Goal: Task Accomplishment & Management: Use online tool/utility

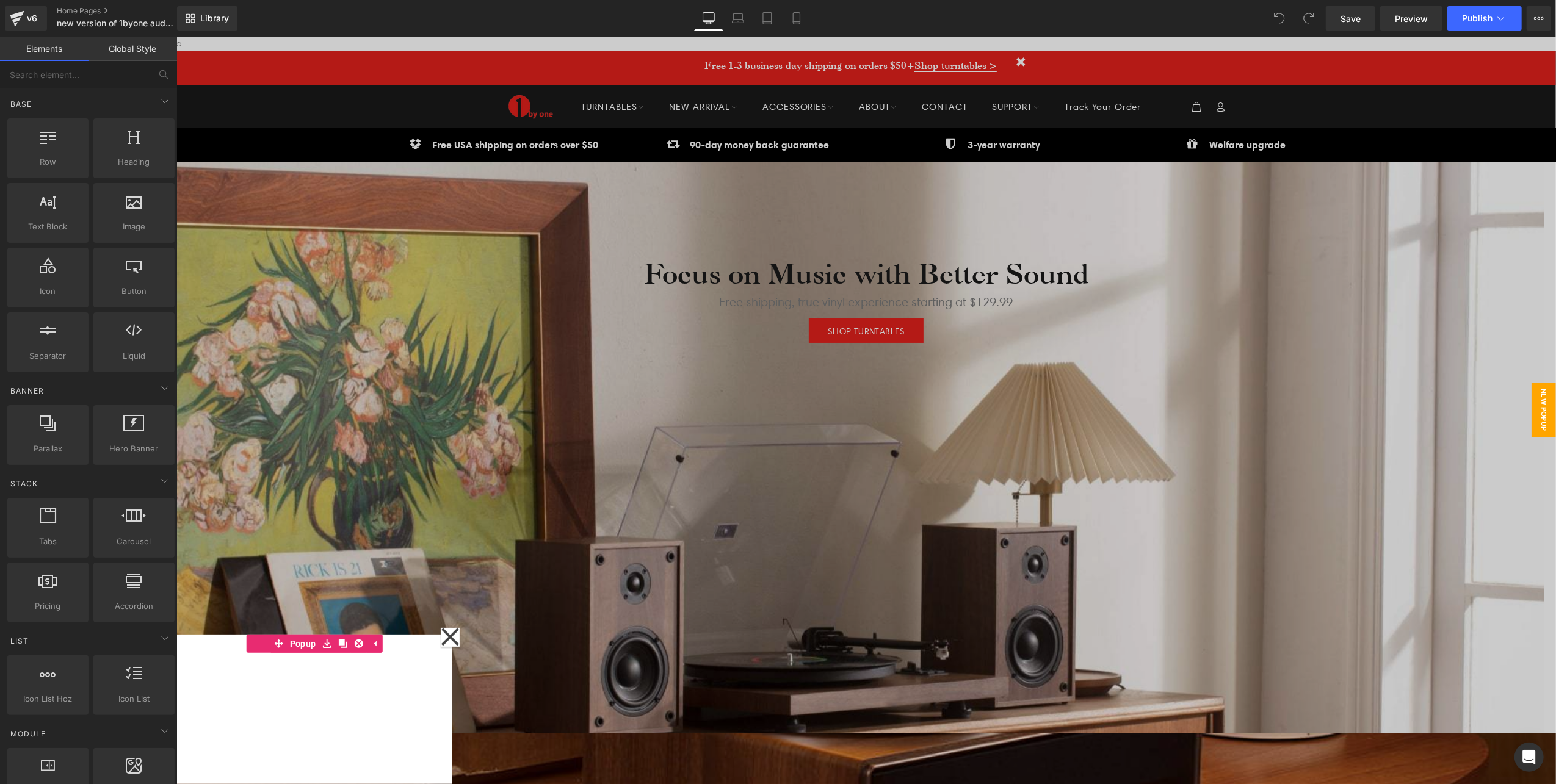
scroll to position [4376, 1367]
drag, startPoint x: 446, startPoint y: 632, endPoint x: 452, endPoint y: 635, distance: 6.7
click at [446, 632] on icon at bounding box center [449, 636] width 19 height 61
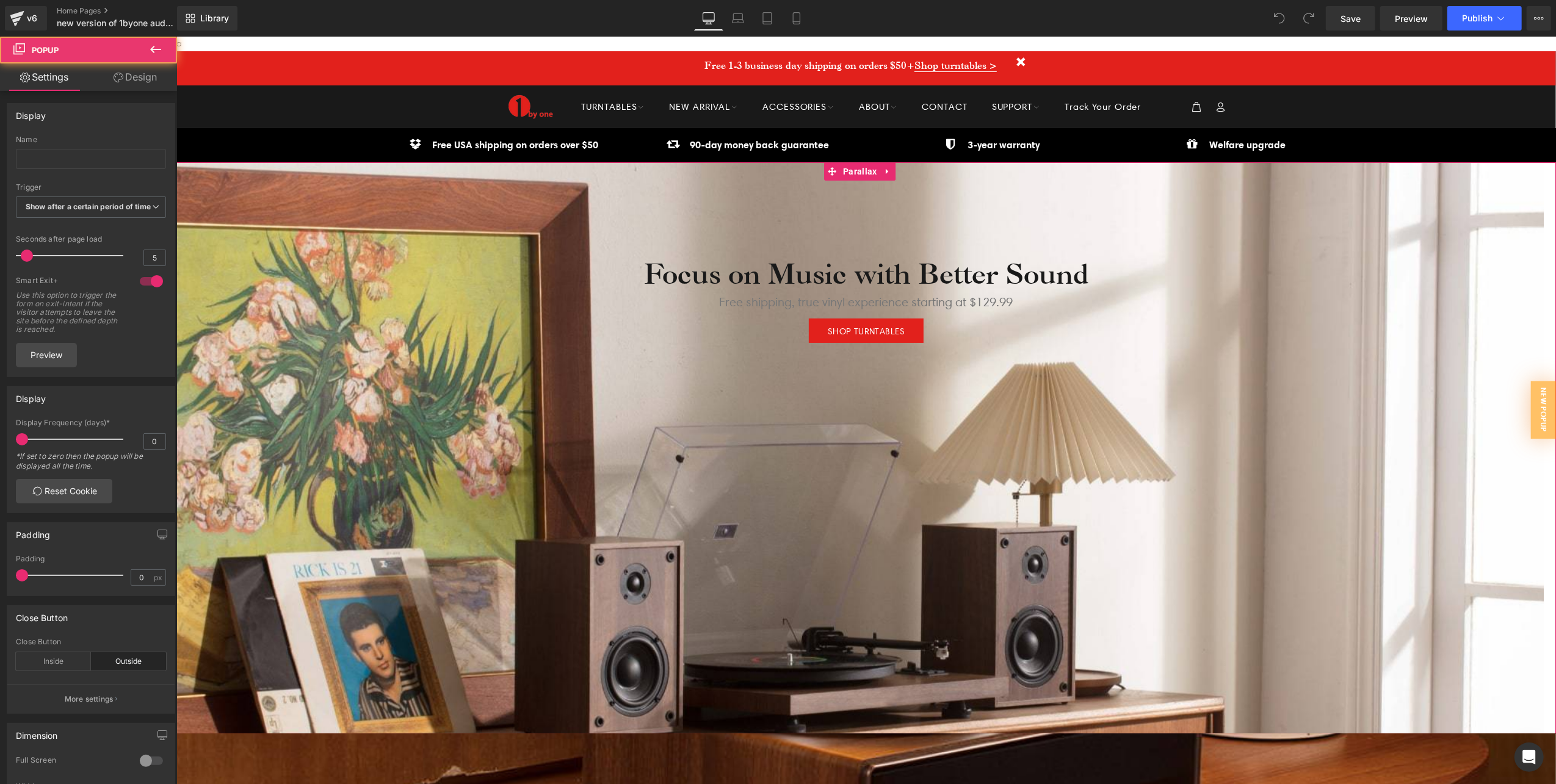
click at [451, 635] on div at bounding box center [859, 441] width 1367 height 748
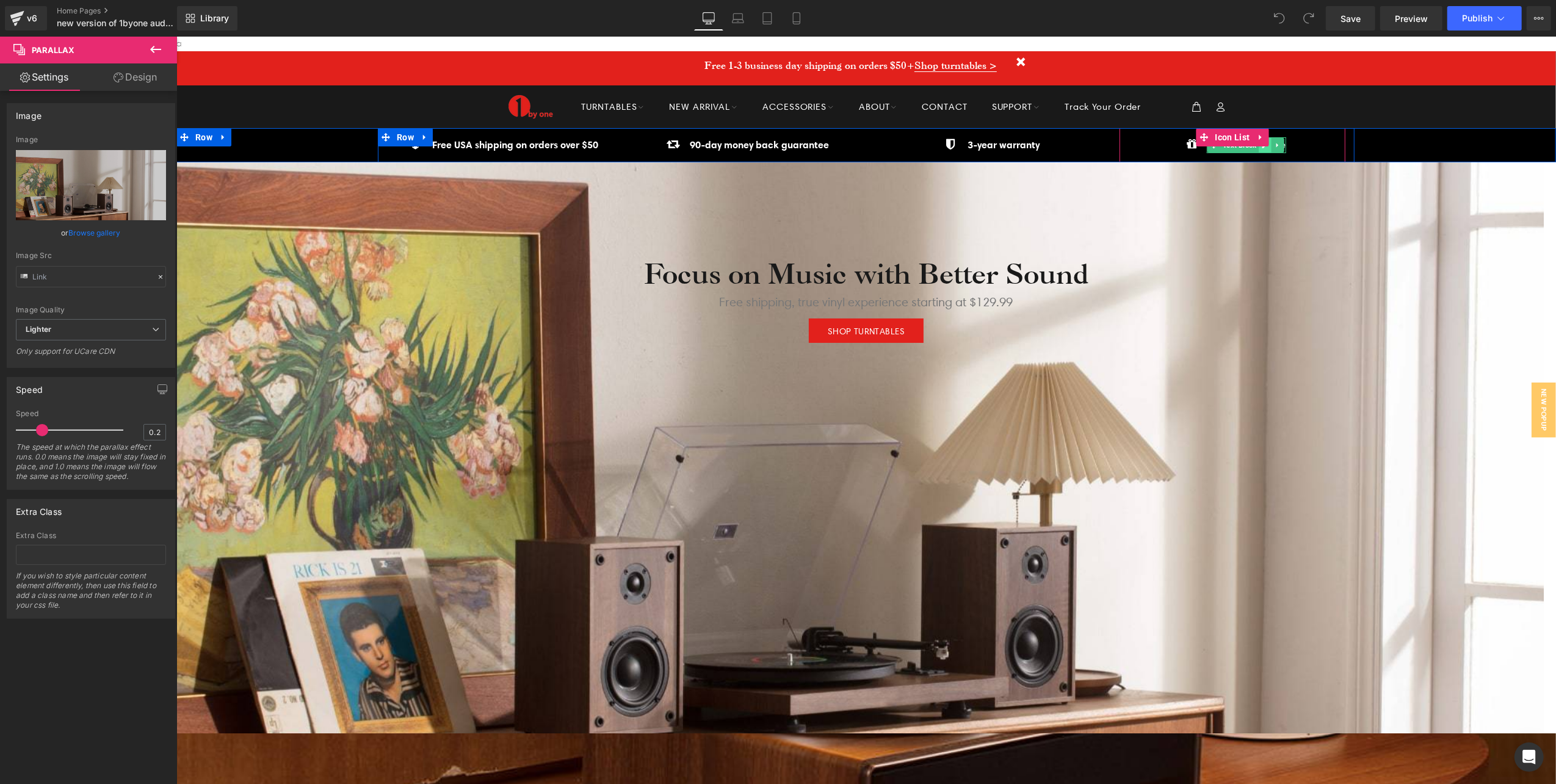
click at [1258, 149] on link at bounding box center [1264, 145] width 13 height 15
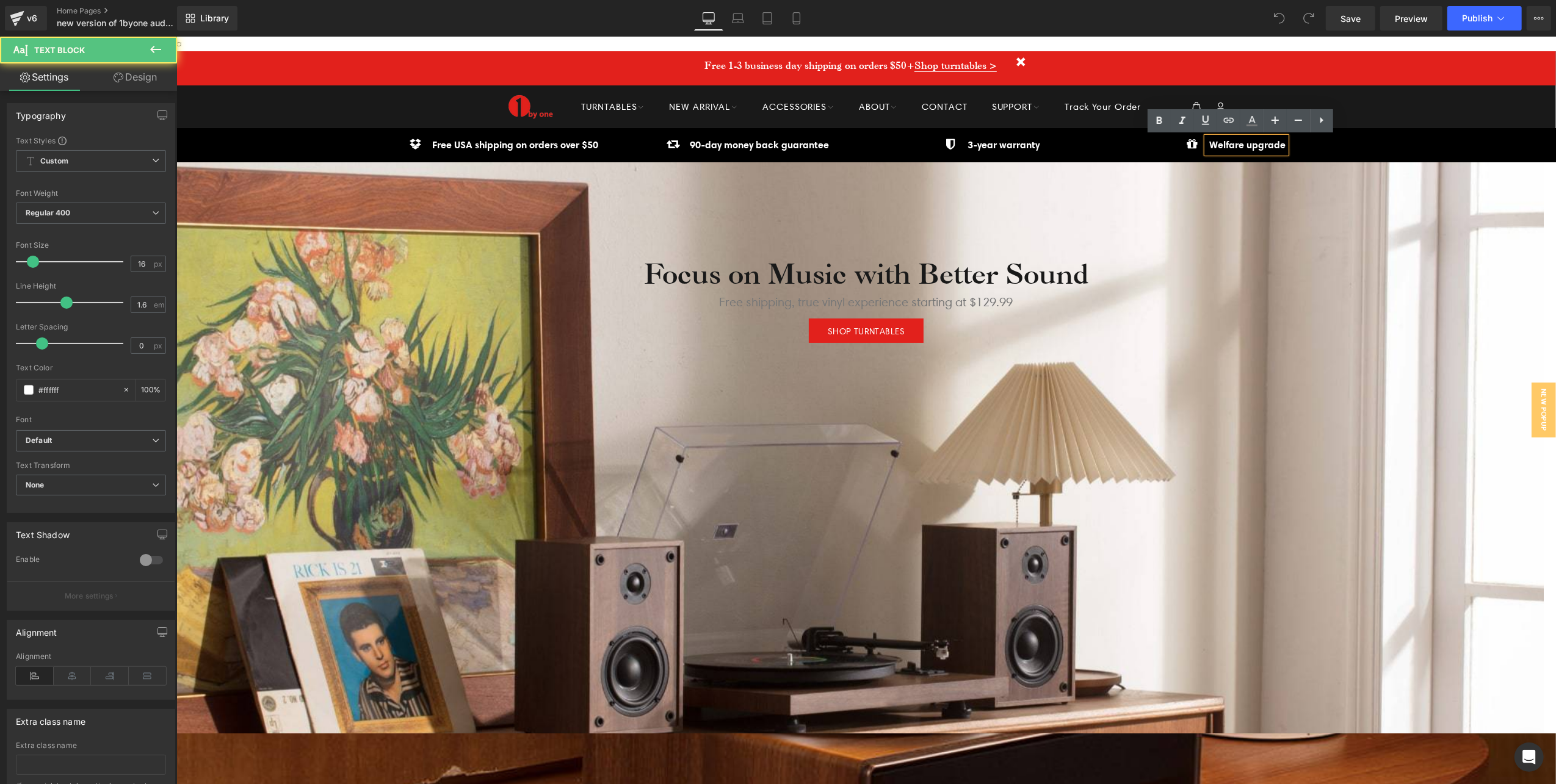
drag, startPoint x: 1238, startPoint y: 148, endPoint x: 1209, endPoint y: 147, distance: 29.0
click at [1209, 147] on b "Welfare upgrade" at bounding box center [1247, 143] width 77 height 12
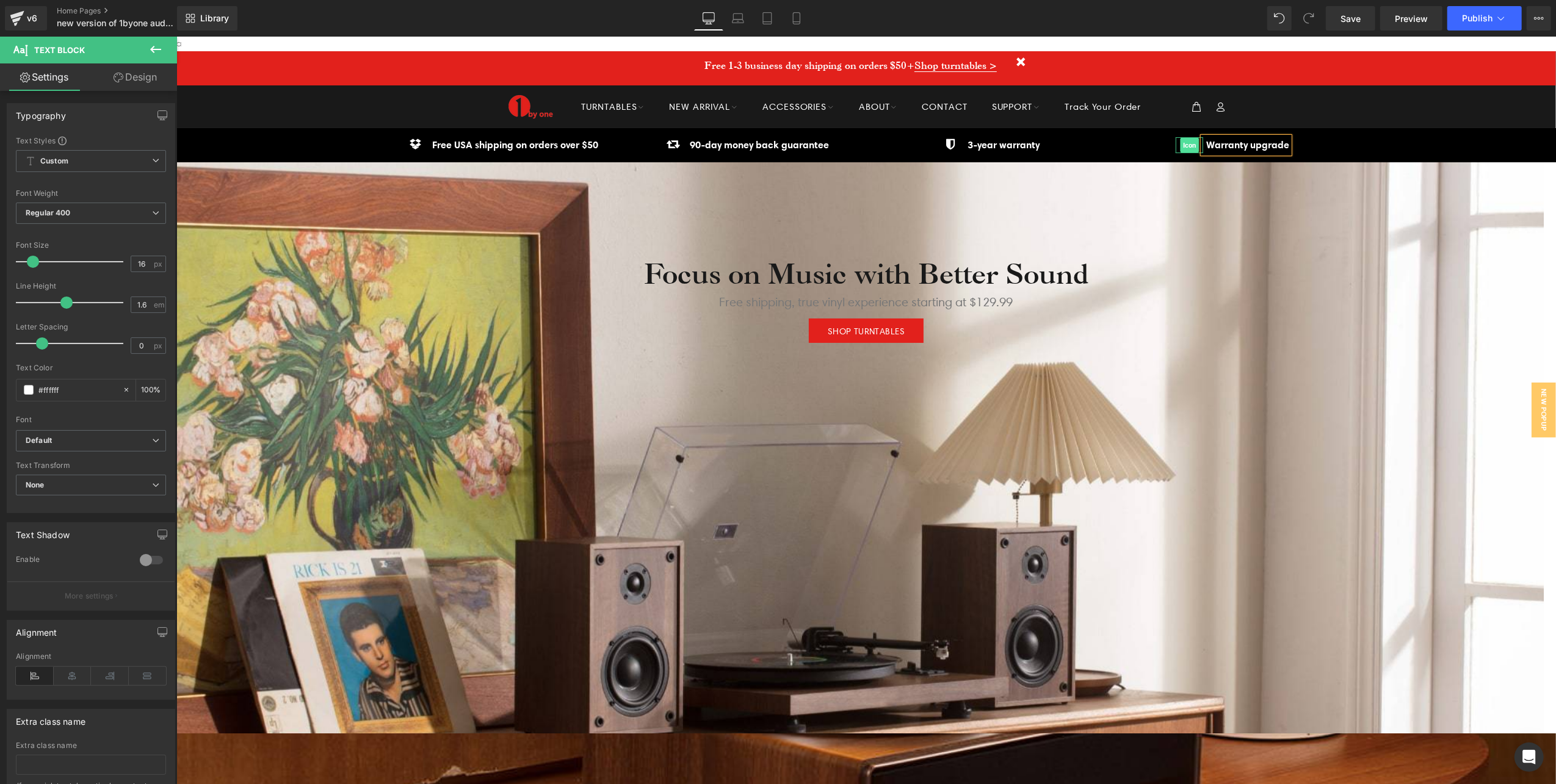
click at [1179, 145] on span "Icon" at bounding box center [1188, 145] width 19 height 15
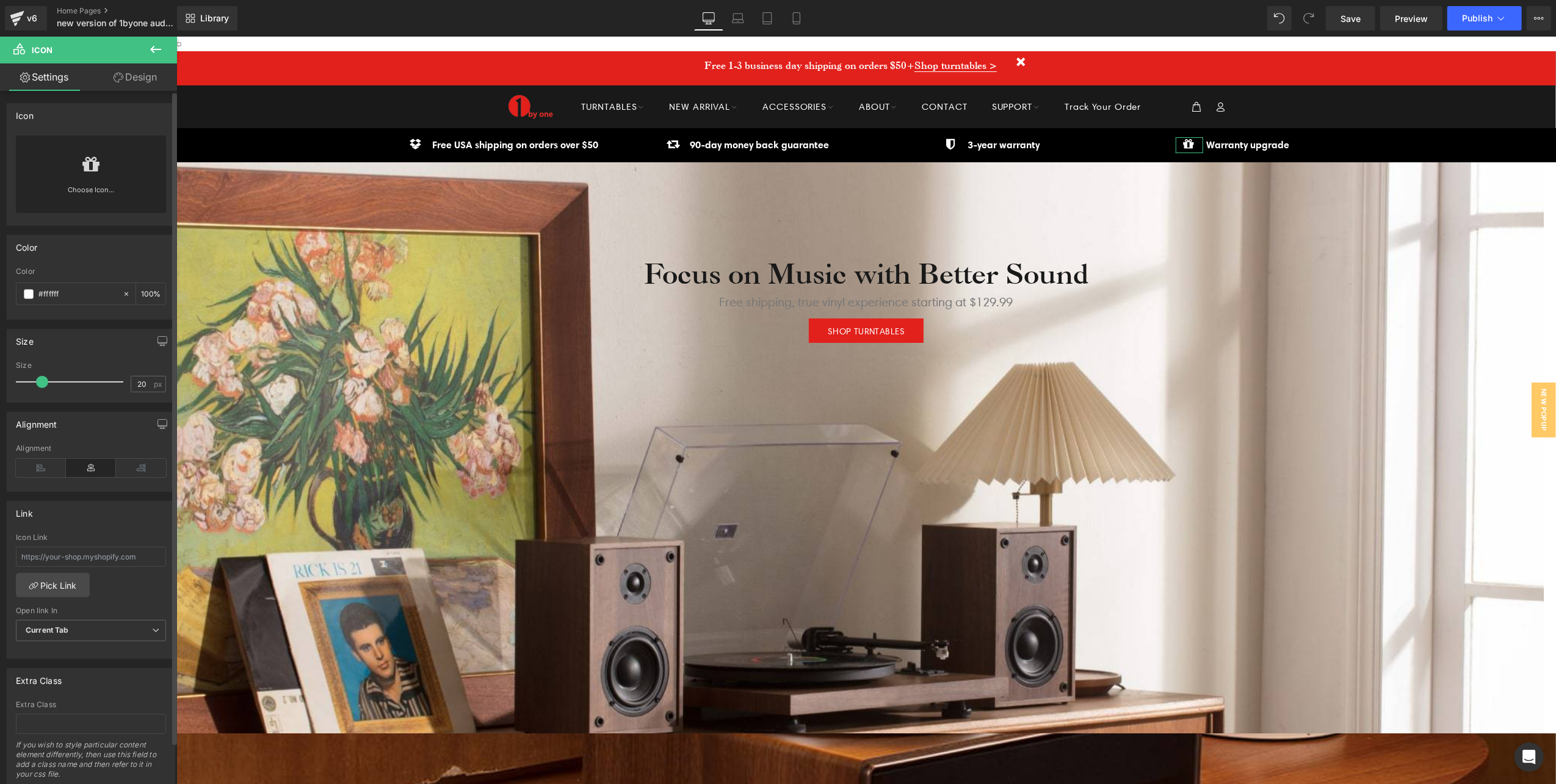
click at [89, 167] on icon at bounding box center [91, 165] width 16 height 20
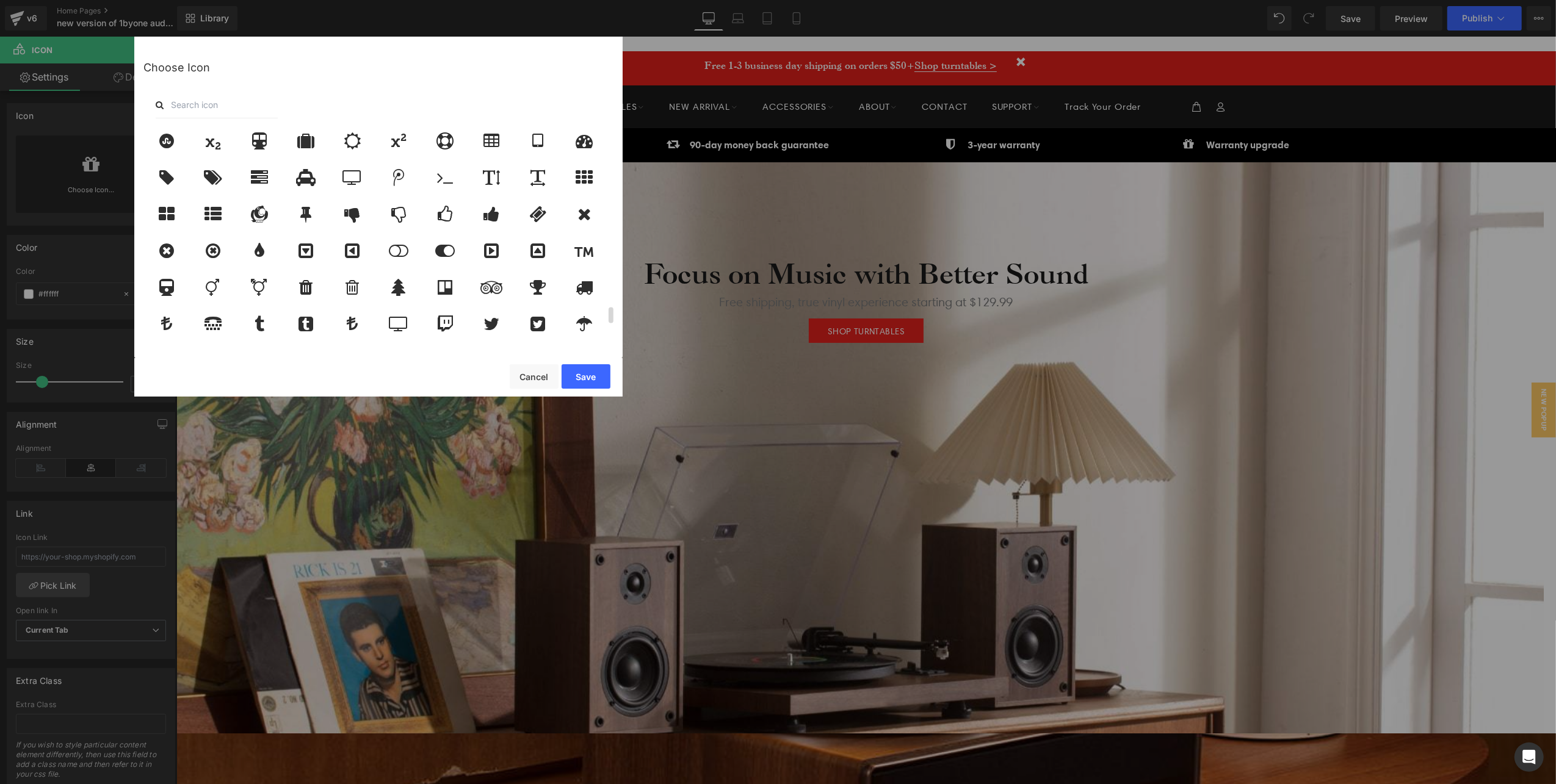
scroll to position [2278, 0]
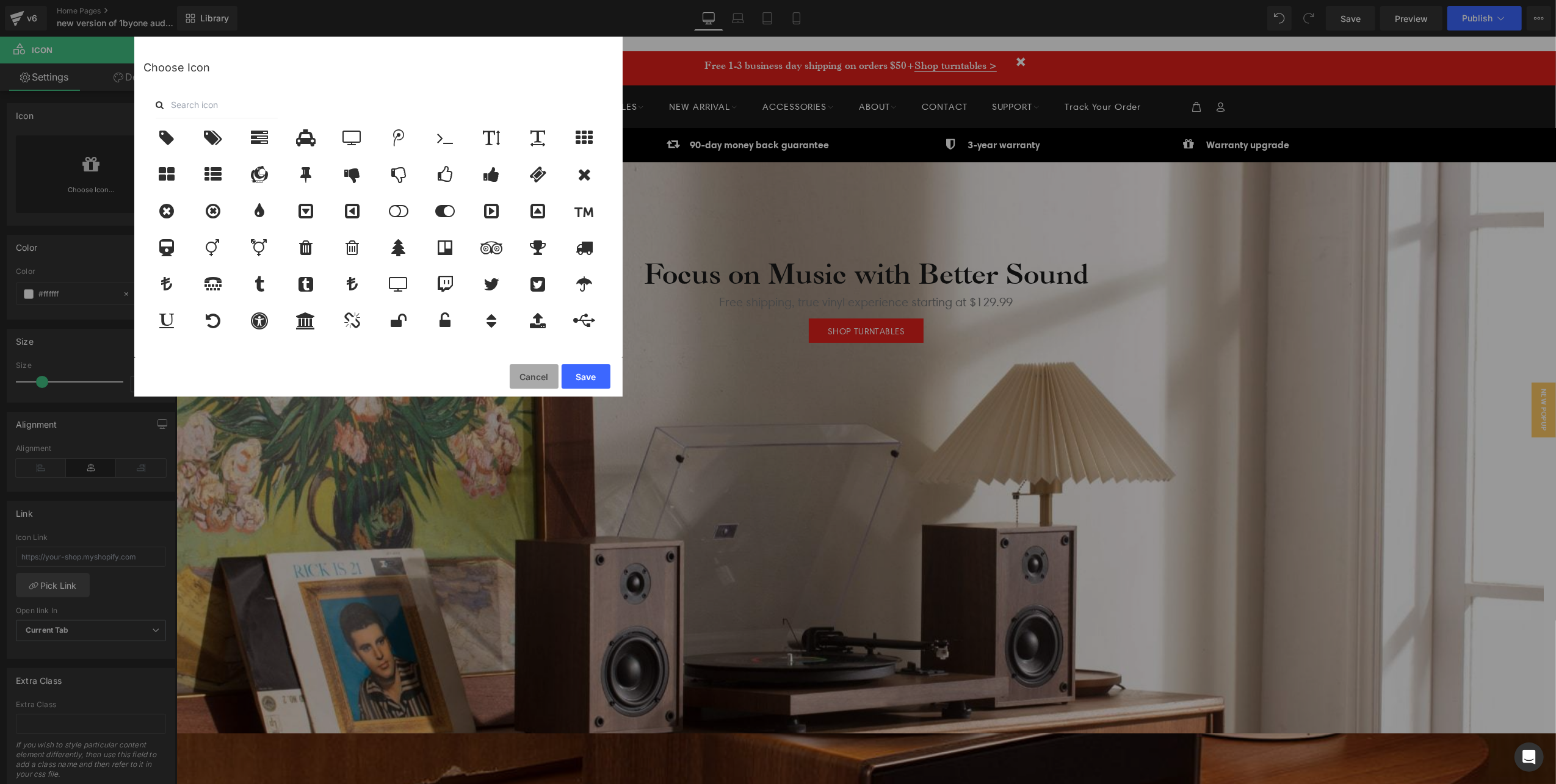
click at [540, 382] on button "Cancel" at bounding box center [534, 377] width 49 height 24
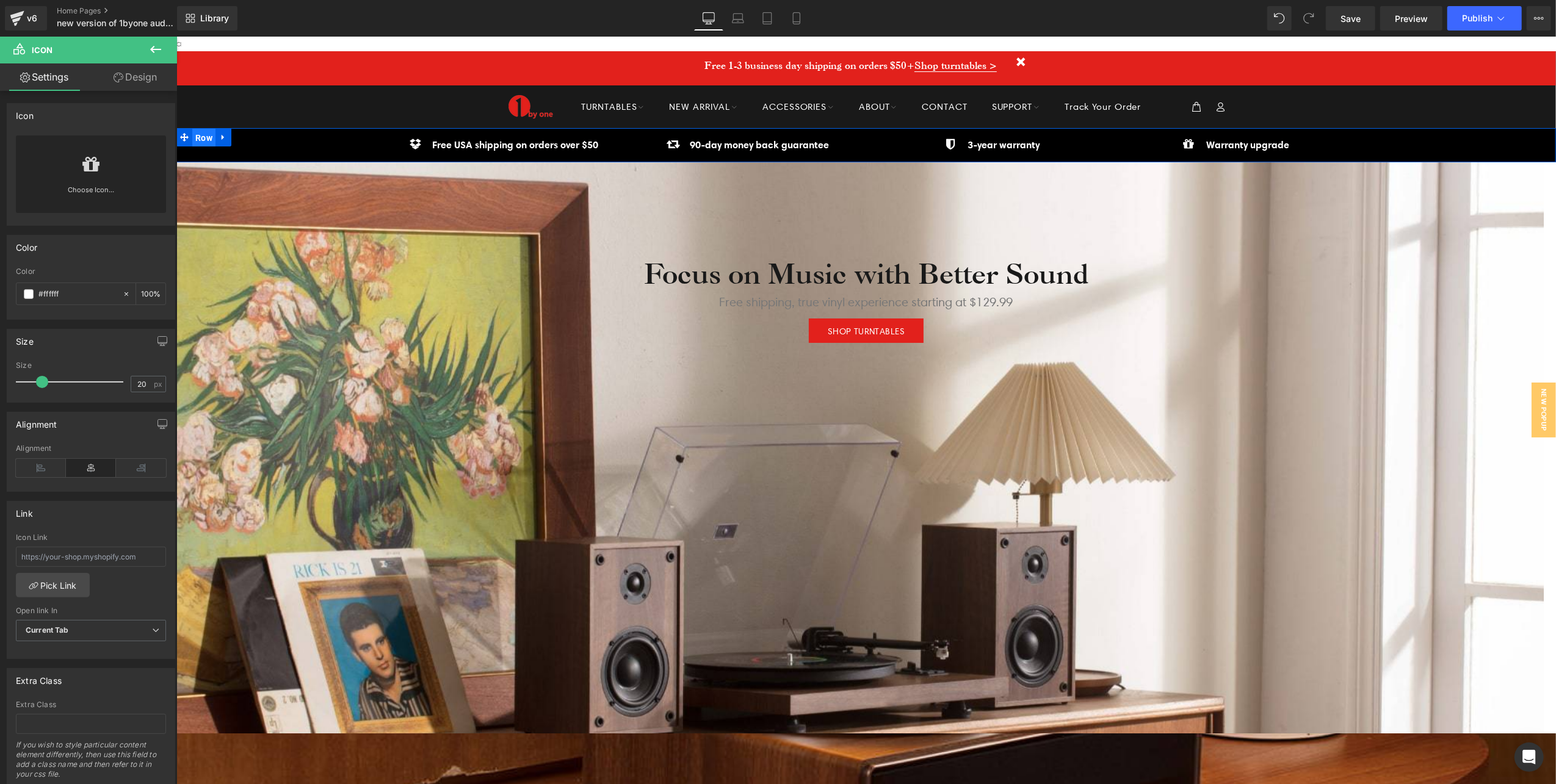
click at [202, 135] on span "Row" at bounding box center [203, 138] width 23 height 18
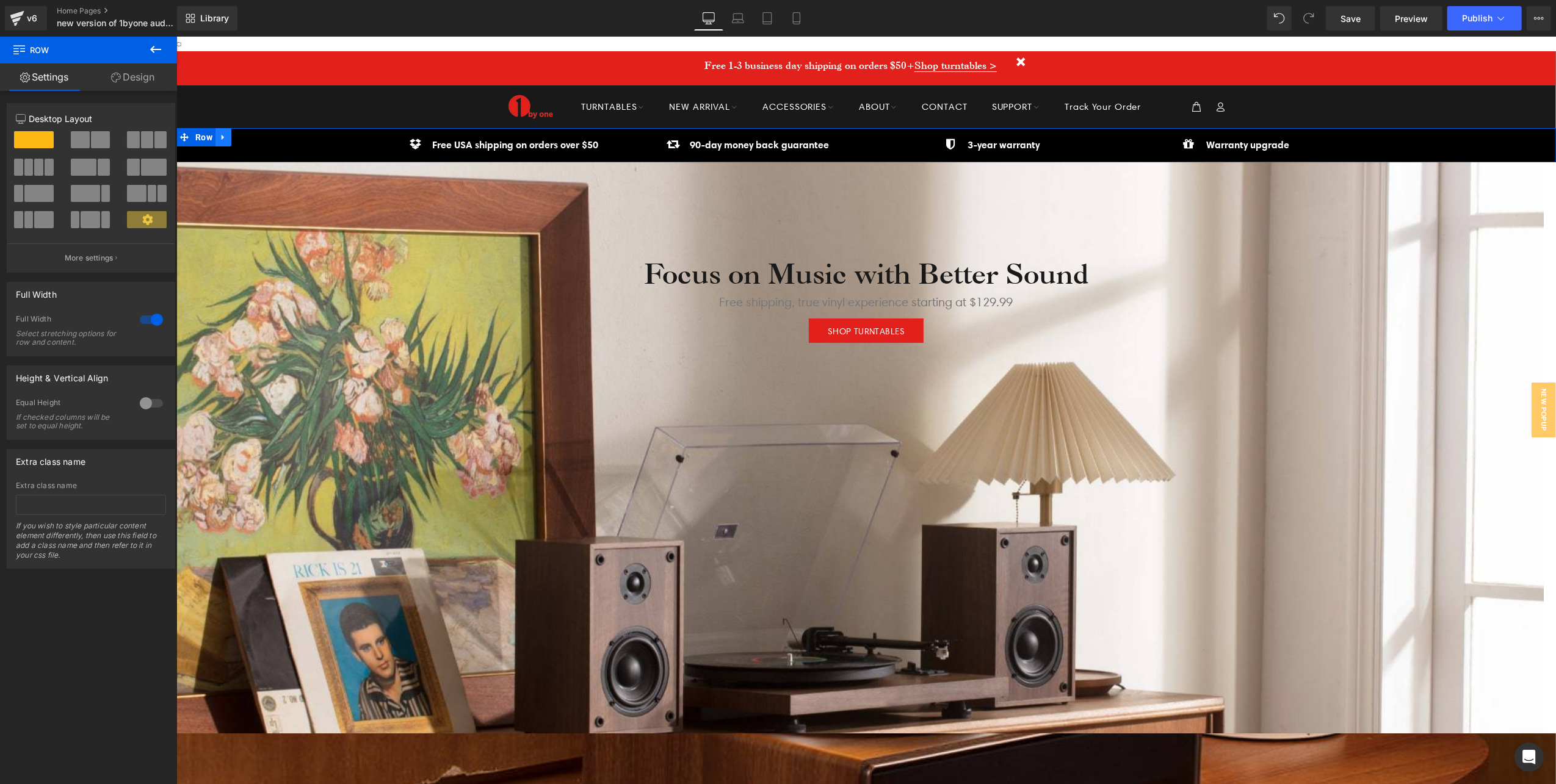
click at [221, 136] on icon at bounding box center [221, 137] width 2 height 6
click at [267, 136] on icon at bounding box center [270, 137] width 9 height 9
click at [198, 137] on span "Row" at bounding box center [203, 137] width 23 height 18
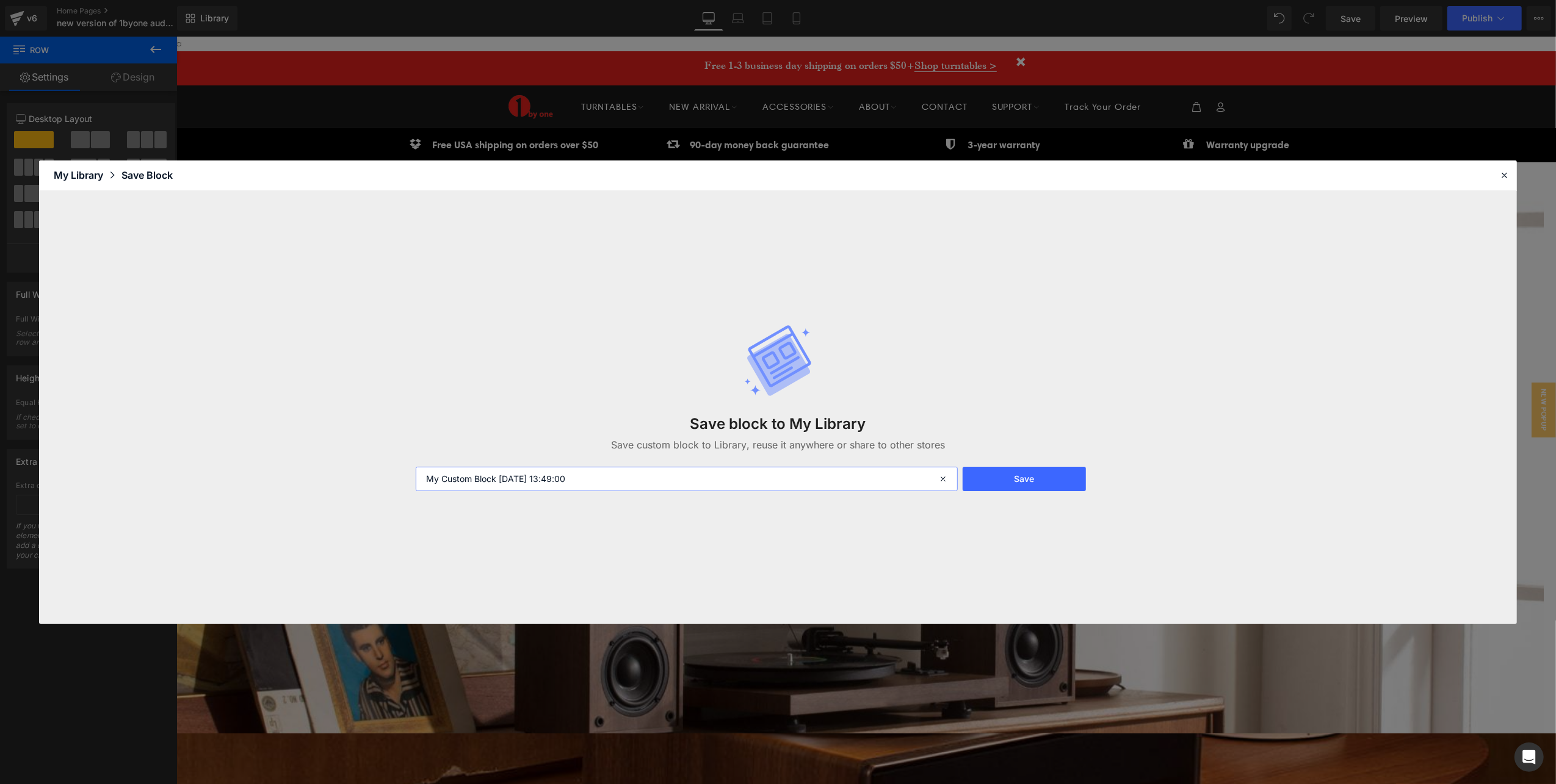
drag, startPoint x: 291, startPoint y: 469, endPoint x: 247, endPoint y: 464, distance: 44.3
click at [247, 464] on div "Save block to My Library Save custom block to Library, reuse it anywhere or sha…" at bounding box center [778, 407] width 1478 height 434
type input "new header"
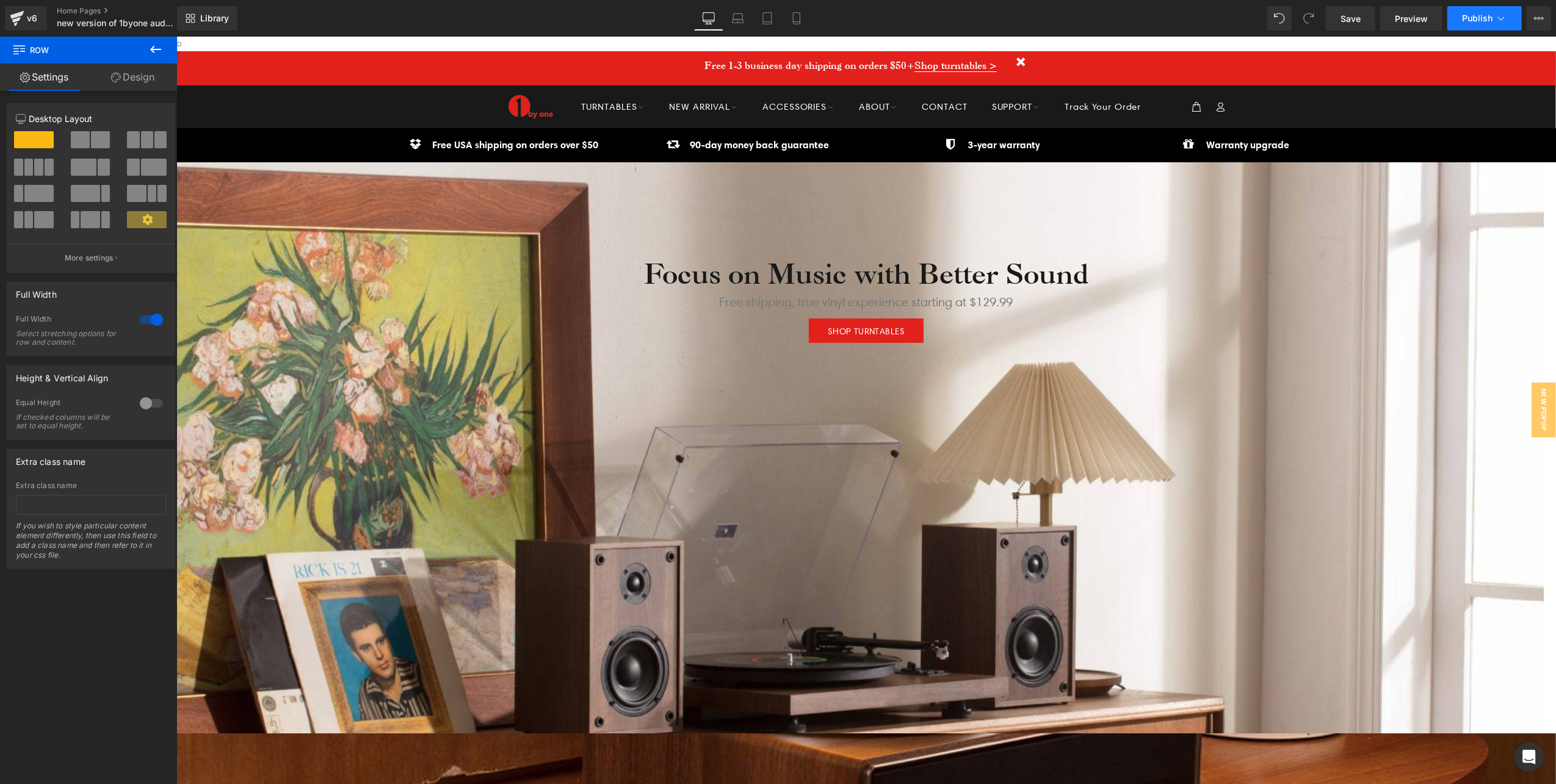
click at [1478, 10] on button "Publish" at bounding box center [1484, 18] width 75 height 24
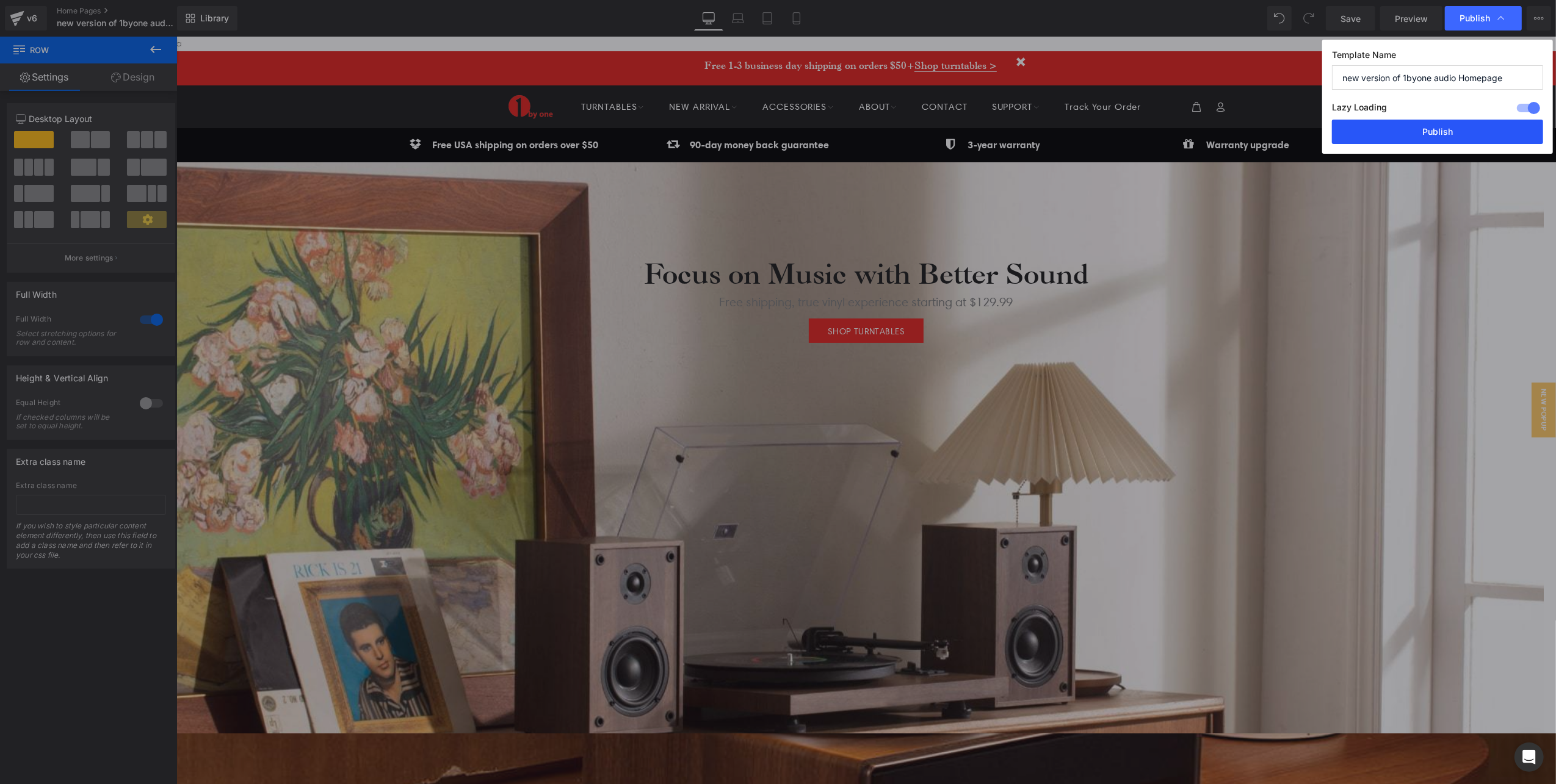
click at [1444, 139] on button "Publish" at bounding box center [1438, 132] width 211 height 24
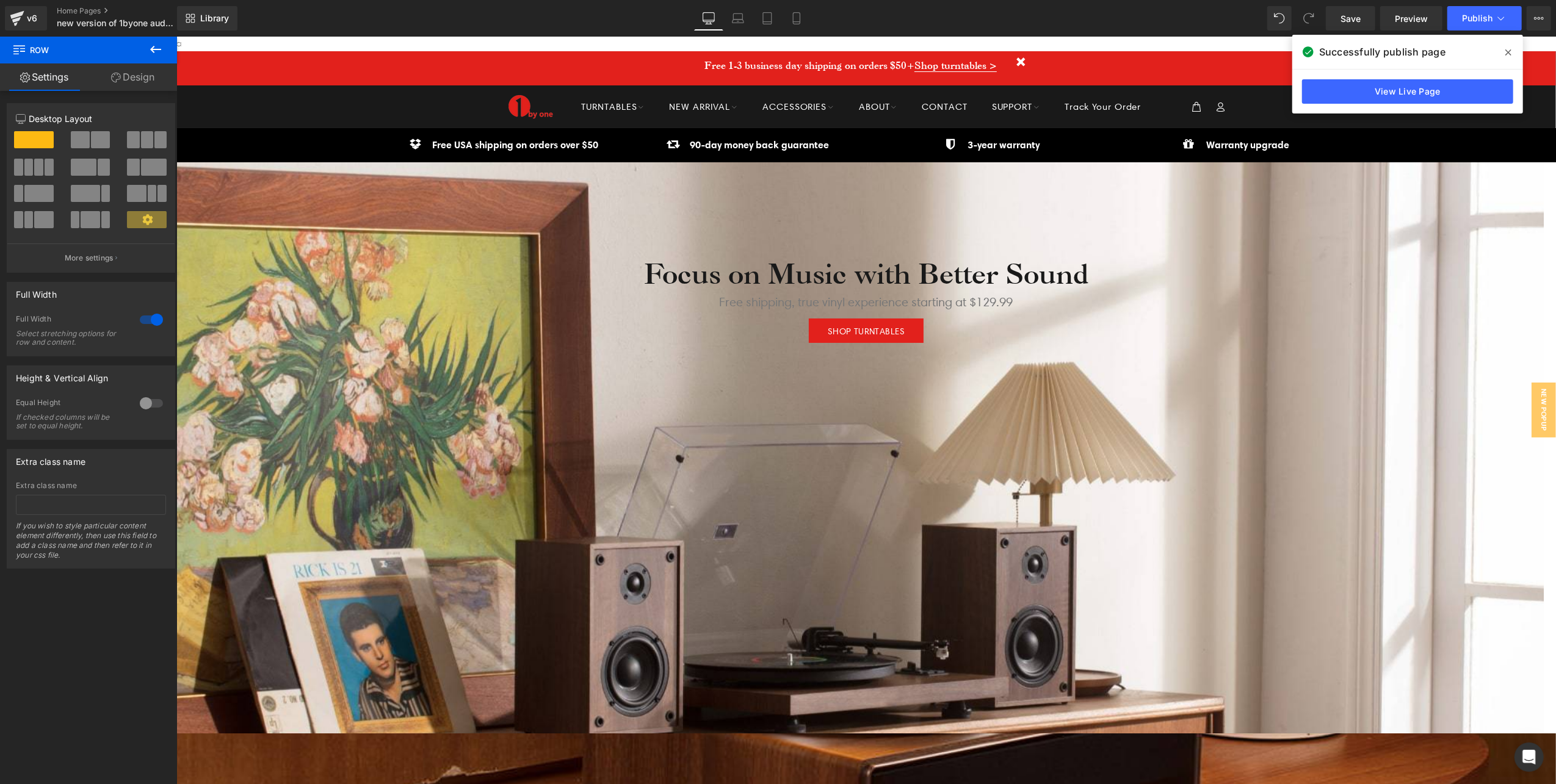
click at [419, 421] on div at bounding box center [859, 441] width 1367 height 748
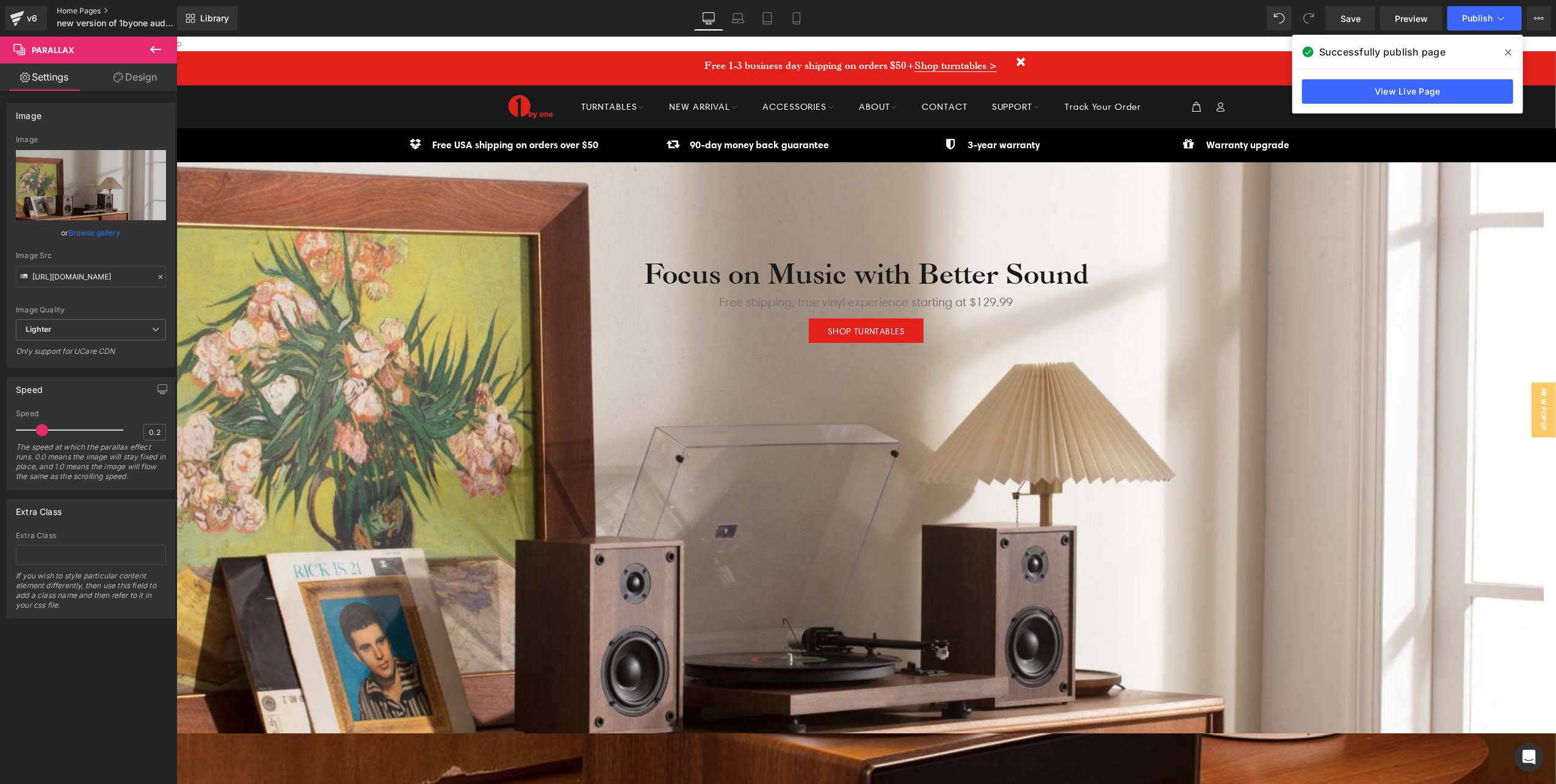
drag, startPoint x: 96, startPoint y: 7, endPoint x: 32, endPoint y: 8, distance: 64.0
click at [96, 7] on link "Home Pages" at bounding box center [127, 11] width 140 height 10
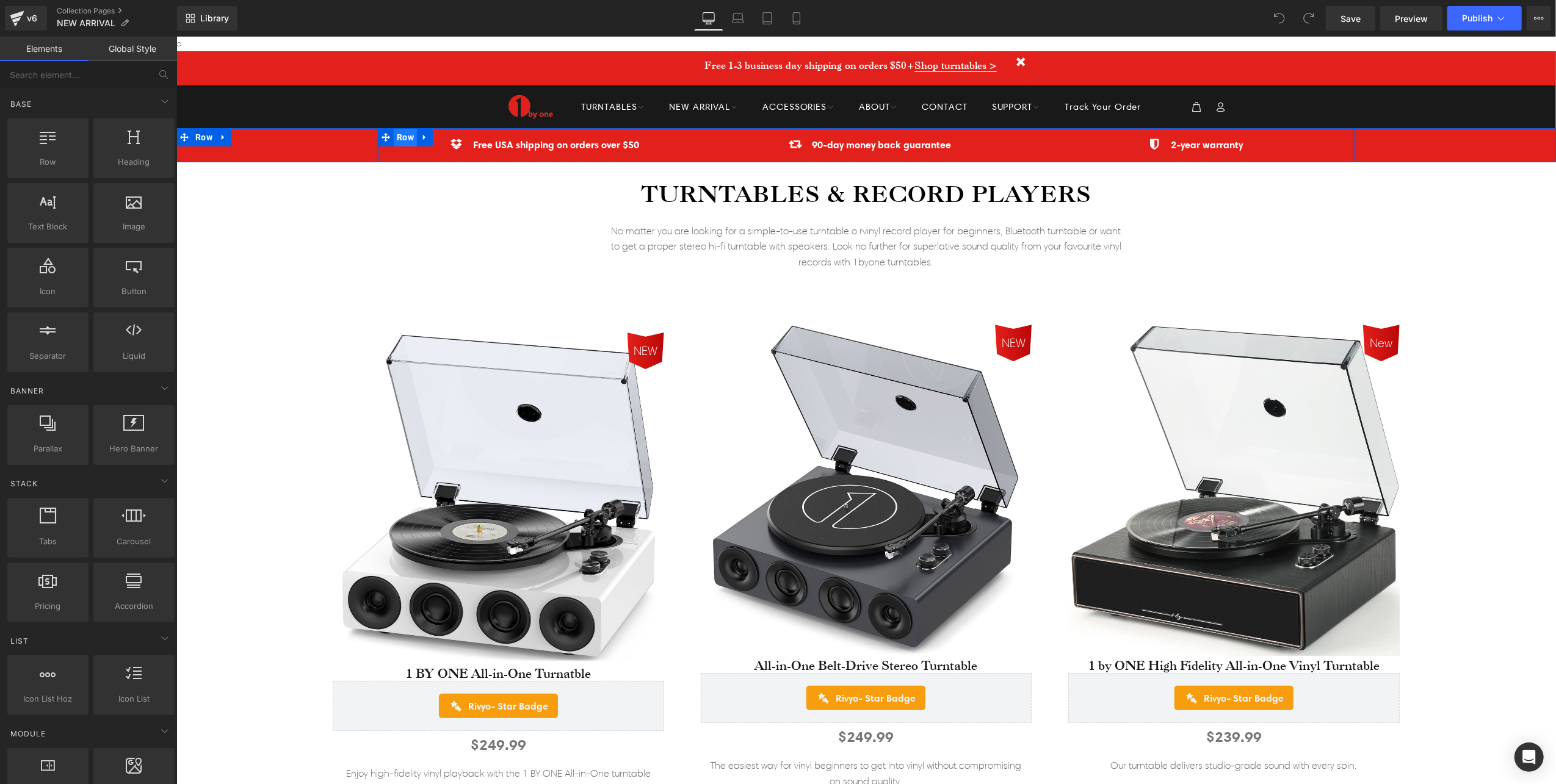
click at [403, 133] on span "Row" at bounding box center [404, 137] width 23 height 18
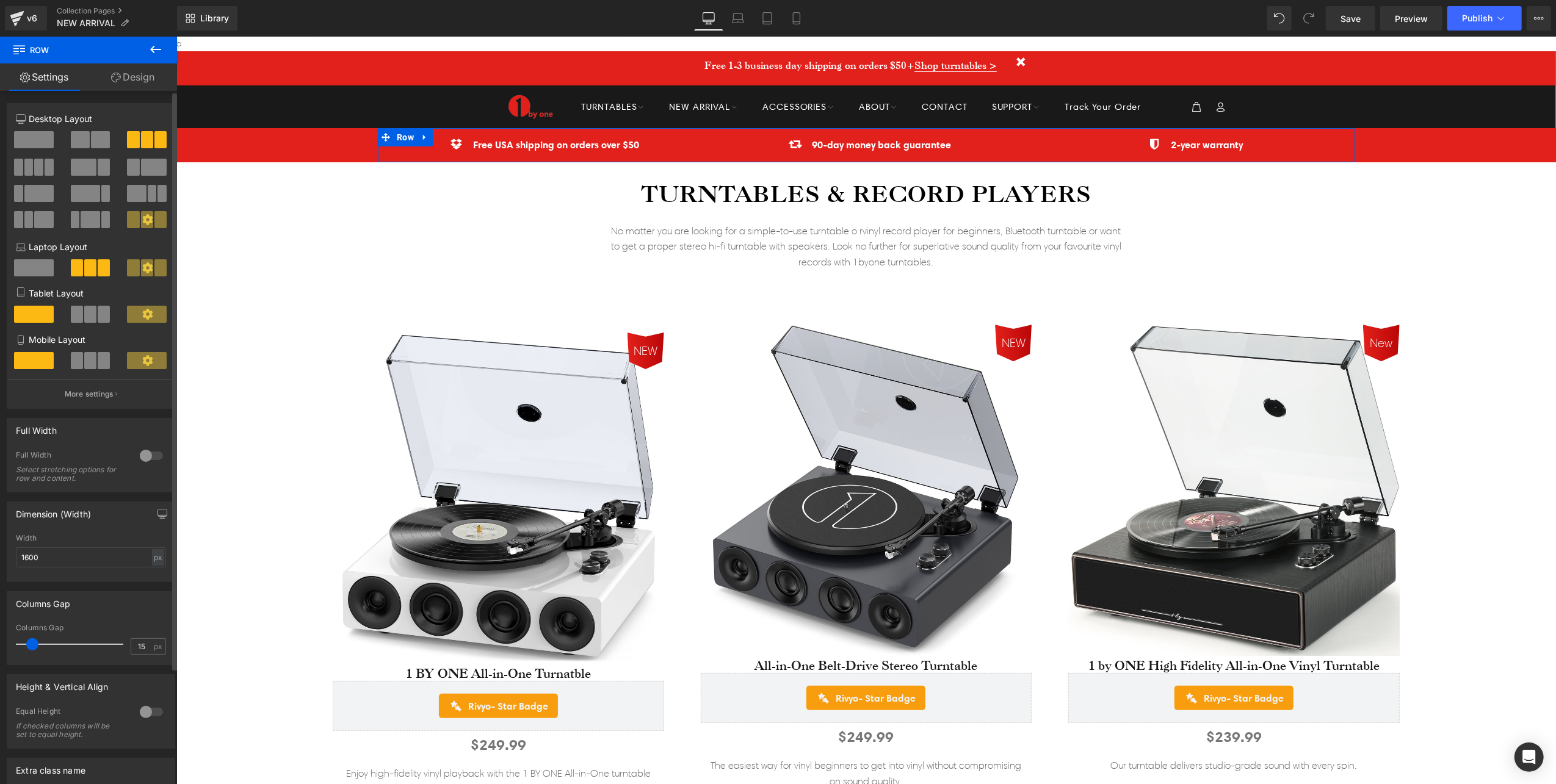
click at [42, 167] on button at bounding box center [35, 167] width 41 height 17
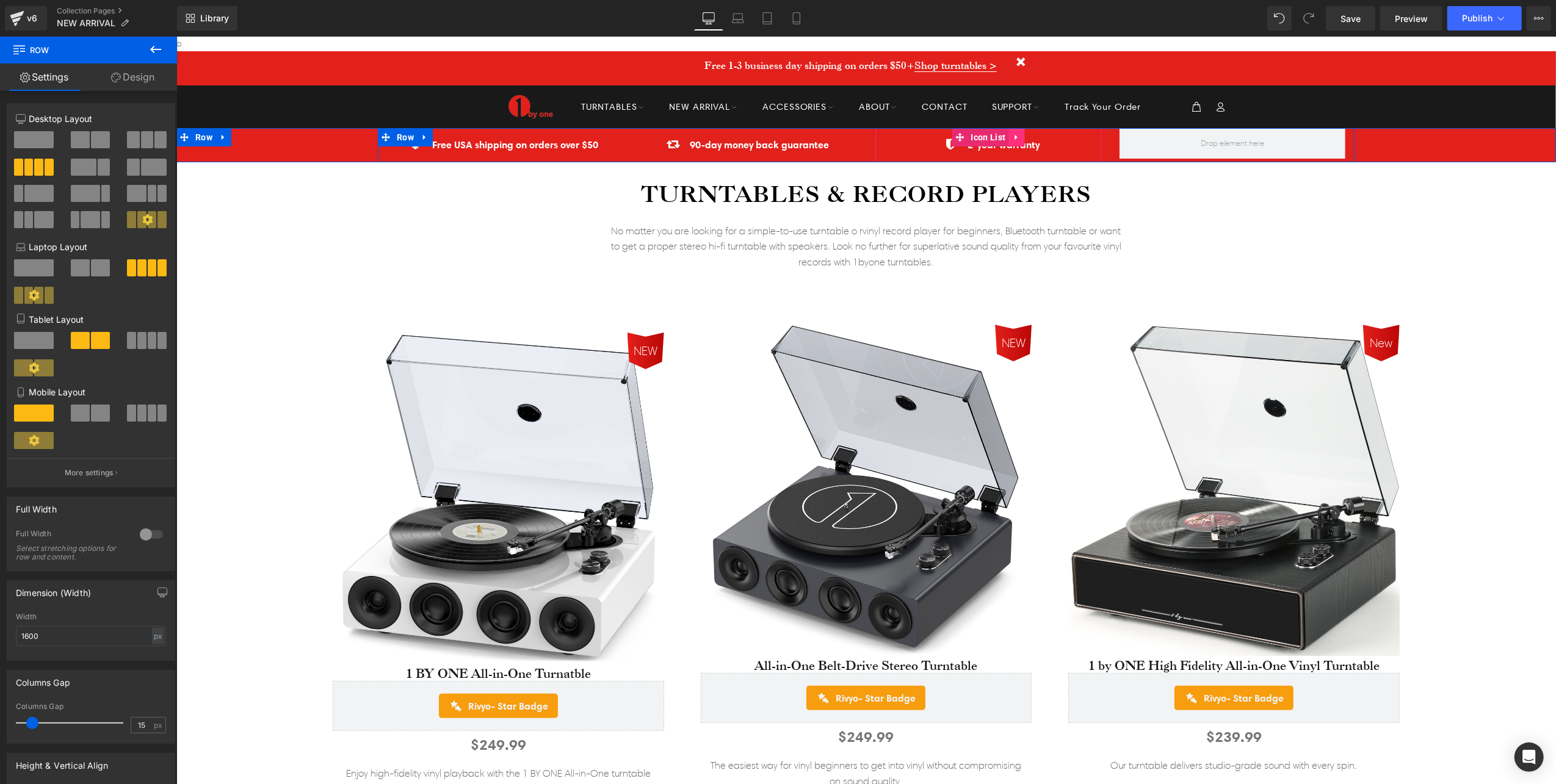
click at [1014, 135] on icon at bounding box center [1015, 137] width 2 height 6
click at [1003, 139] on icon at bounding box center [1008, 137] width 9 height 9
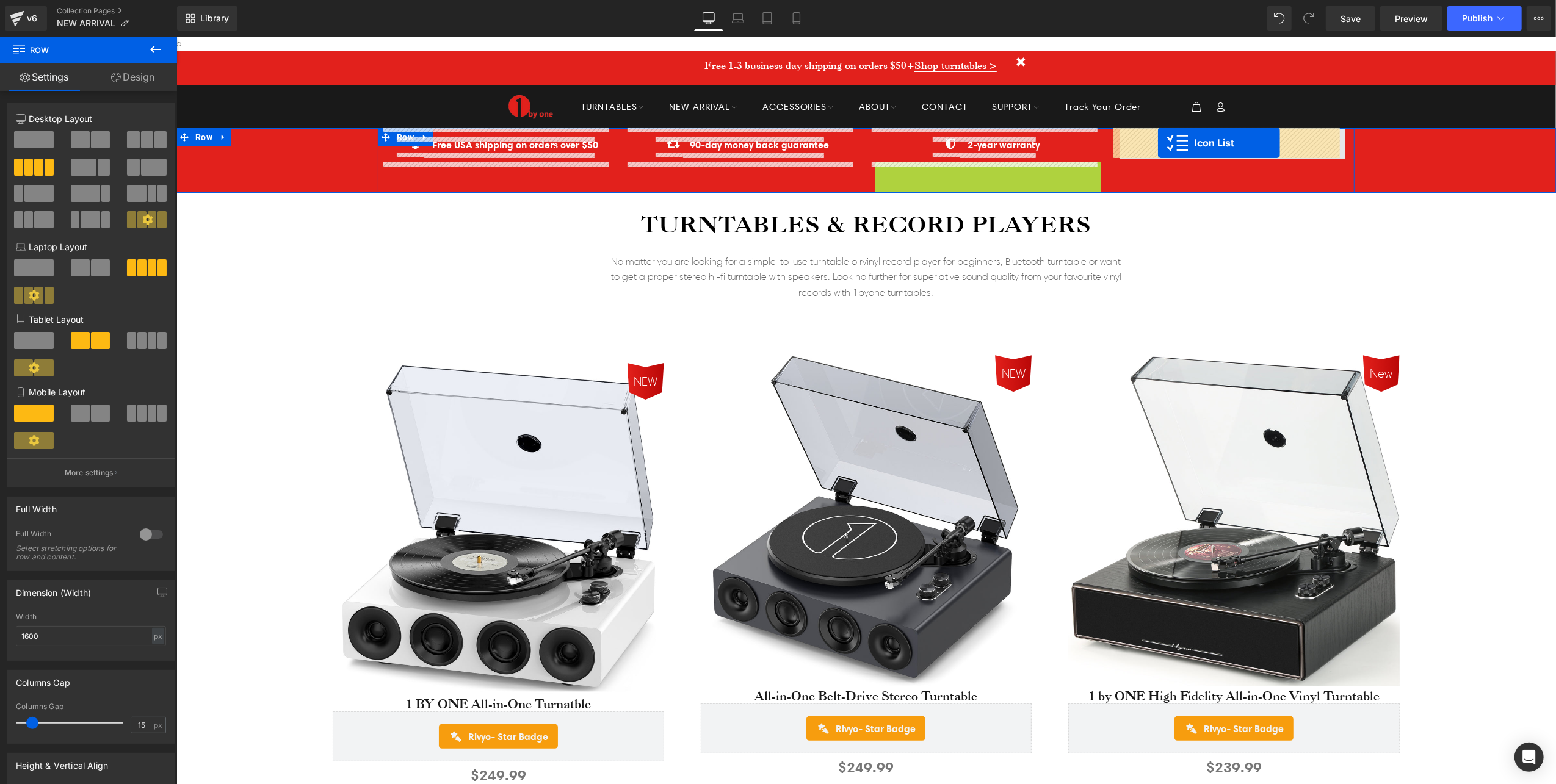
drag, startPoint x: 949, startPoint y: 168, endPoint x: 1153, endPoint y: 142, distance: 205.7
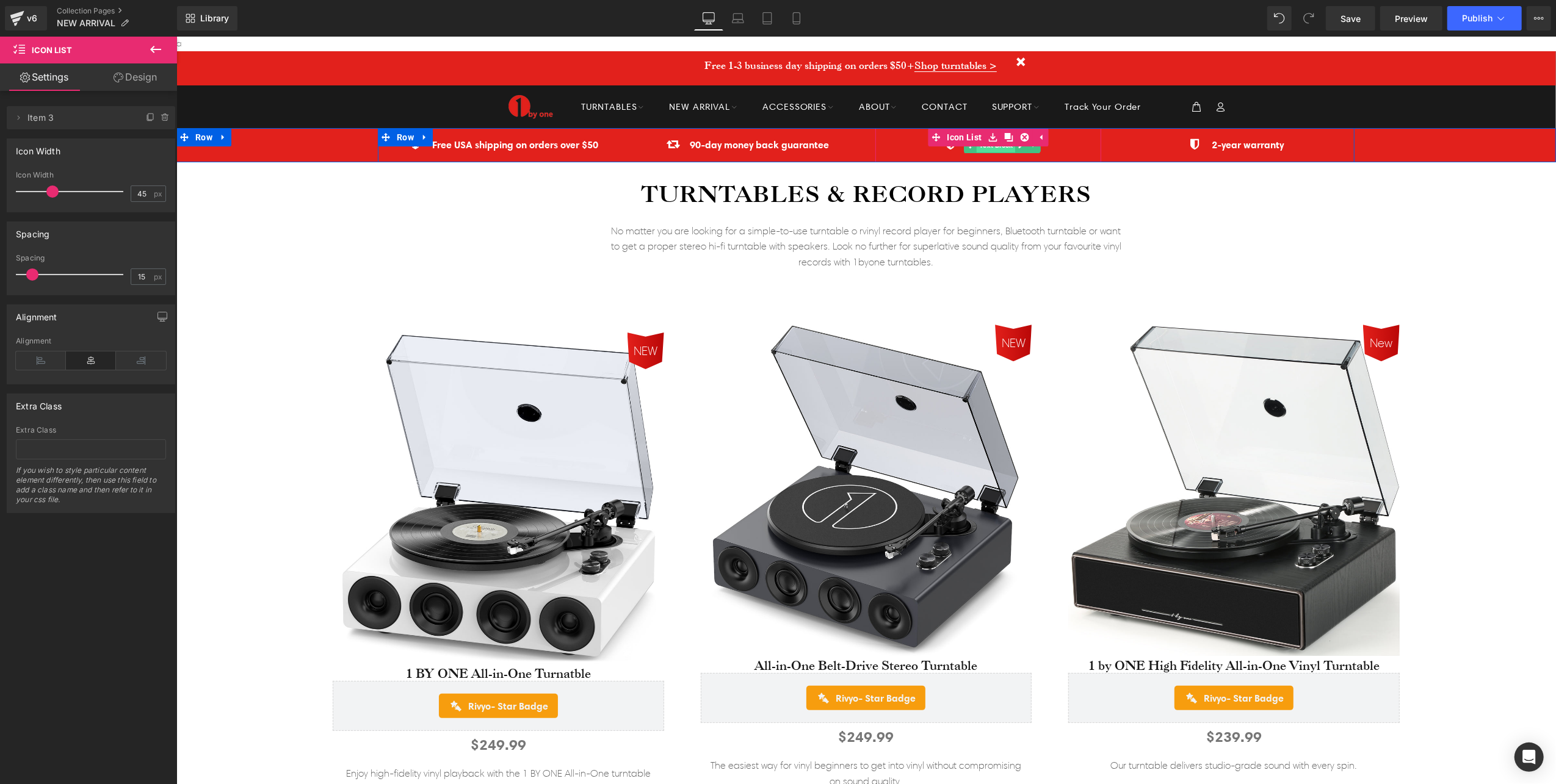
click at [980, 148] on span "Text Block" at bounding box center [995, 145] width 38 height 15
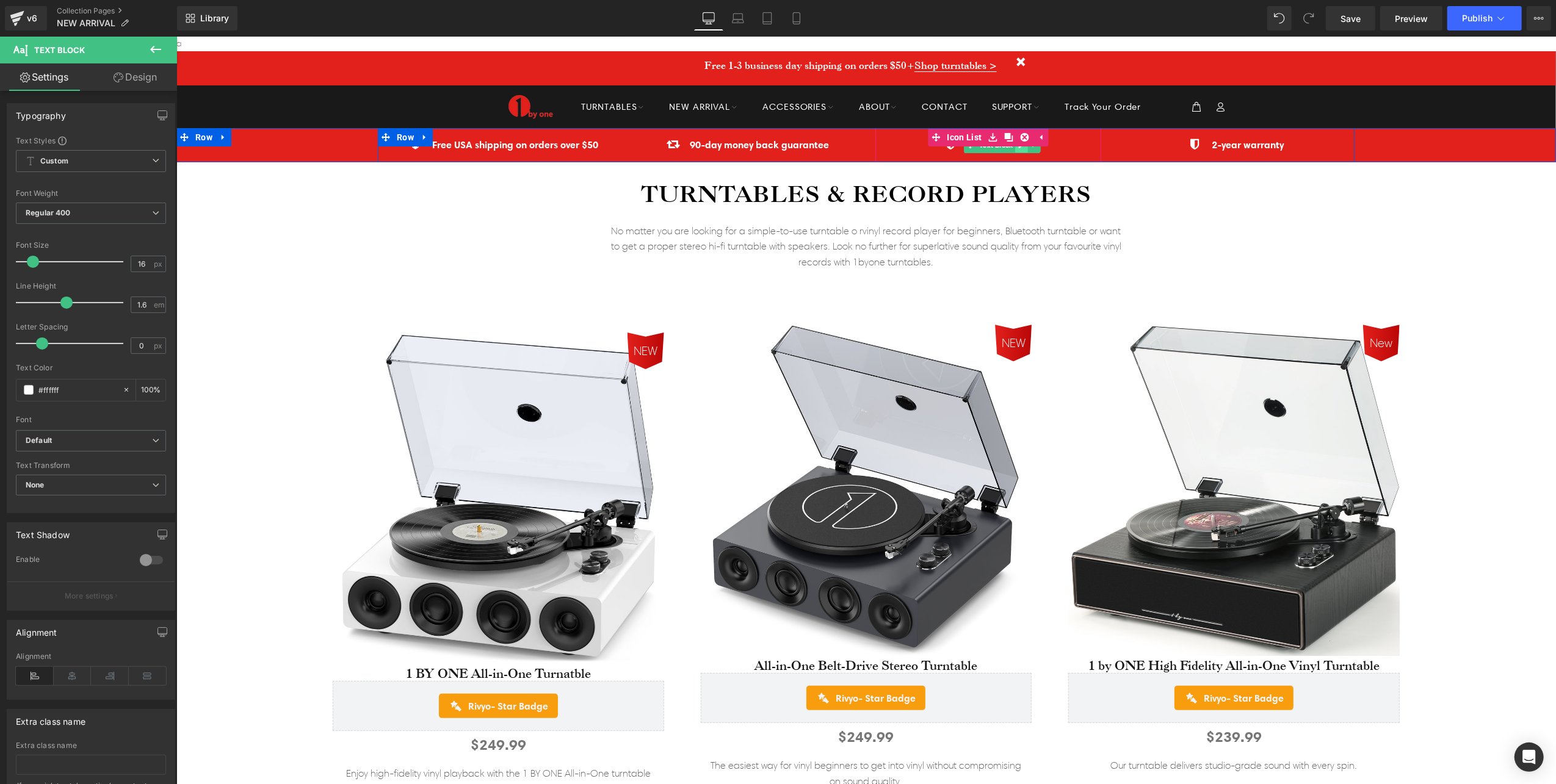
click at [1015, 149] on link at bounding box center [1021, 145] width 13 height 15
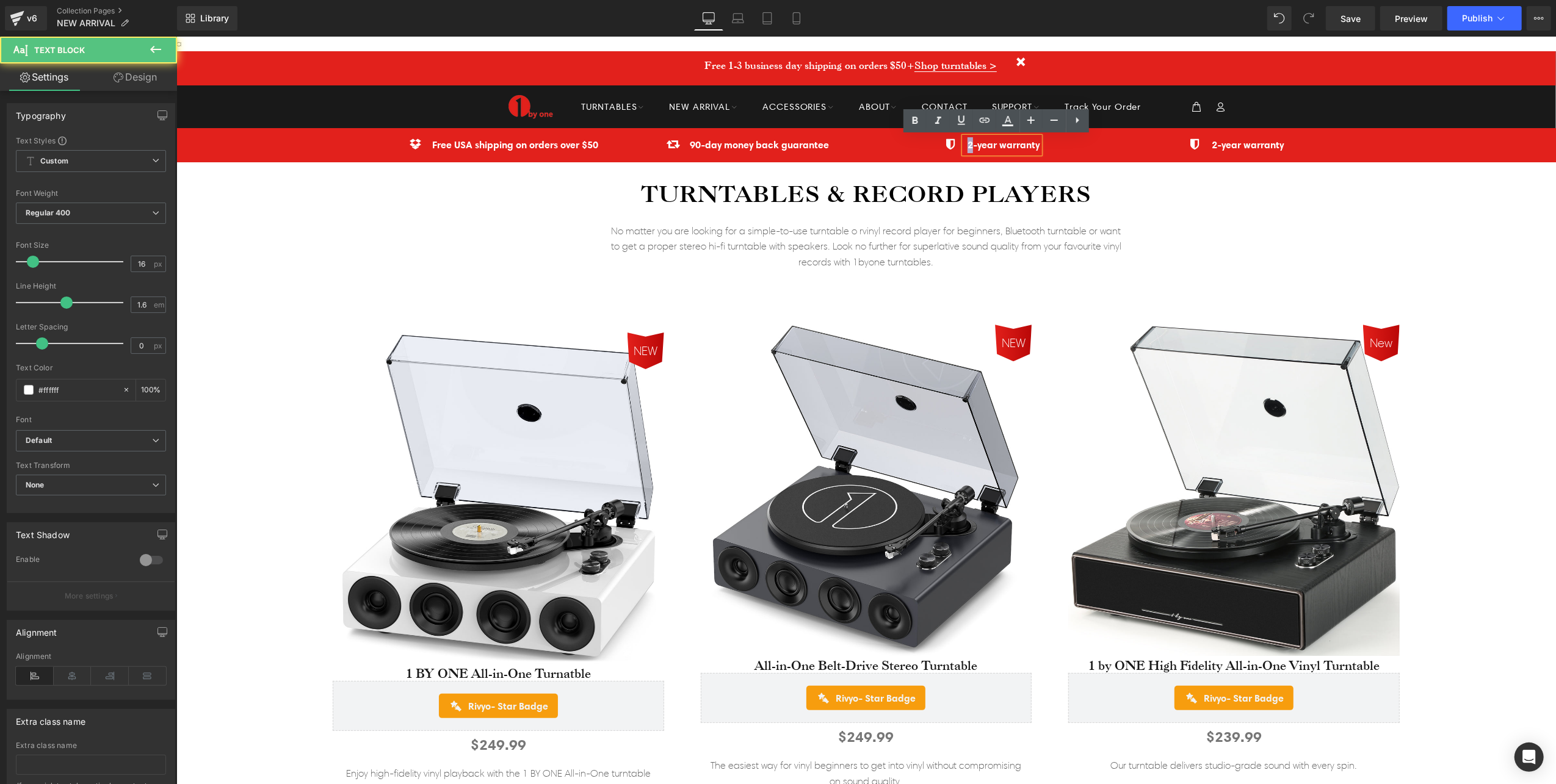
click at [967, 147] on strong "2-year warranty" at bounding box center [1003, 143] width 72 height 12
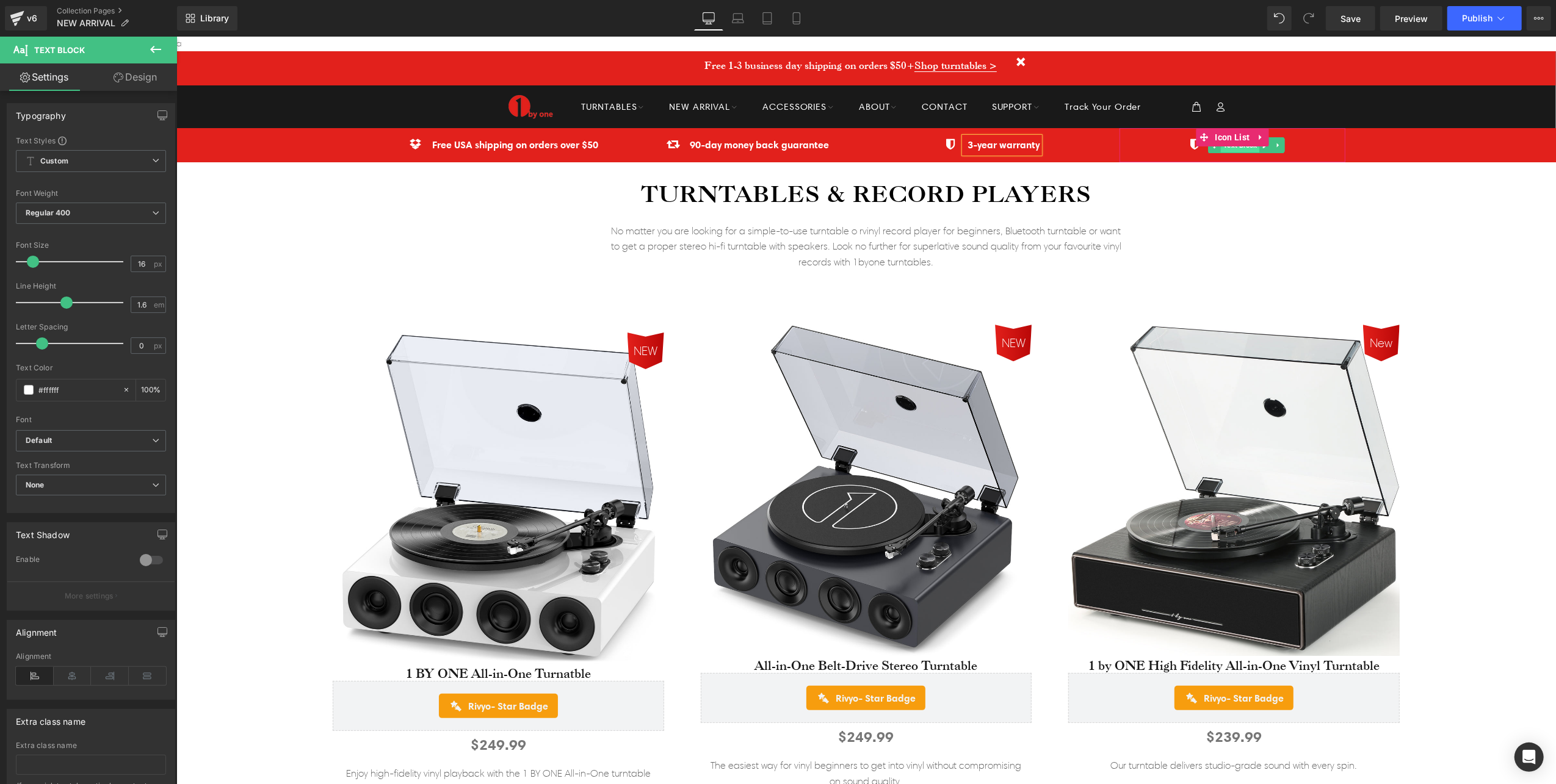
click at [1237, 150] on span "Text Block" at bounding box center [1240, 145] width 38 height 15
click at [1262, 147] on icon at bounding box center [1264, 145] width 6 height 7
drag, startPoint x: 1206, startPoint y: 150, endPoint x: 1244, endPoint y: 149, distance: 38.0
click at [1244, 149] on strong "2-year warranty" at bounding box center [1247, 143] width 72 height 12
click at [1263, 143] on div "Warranty" at bounding box center [1245, 145] width 45 height 16
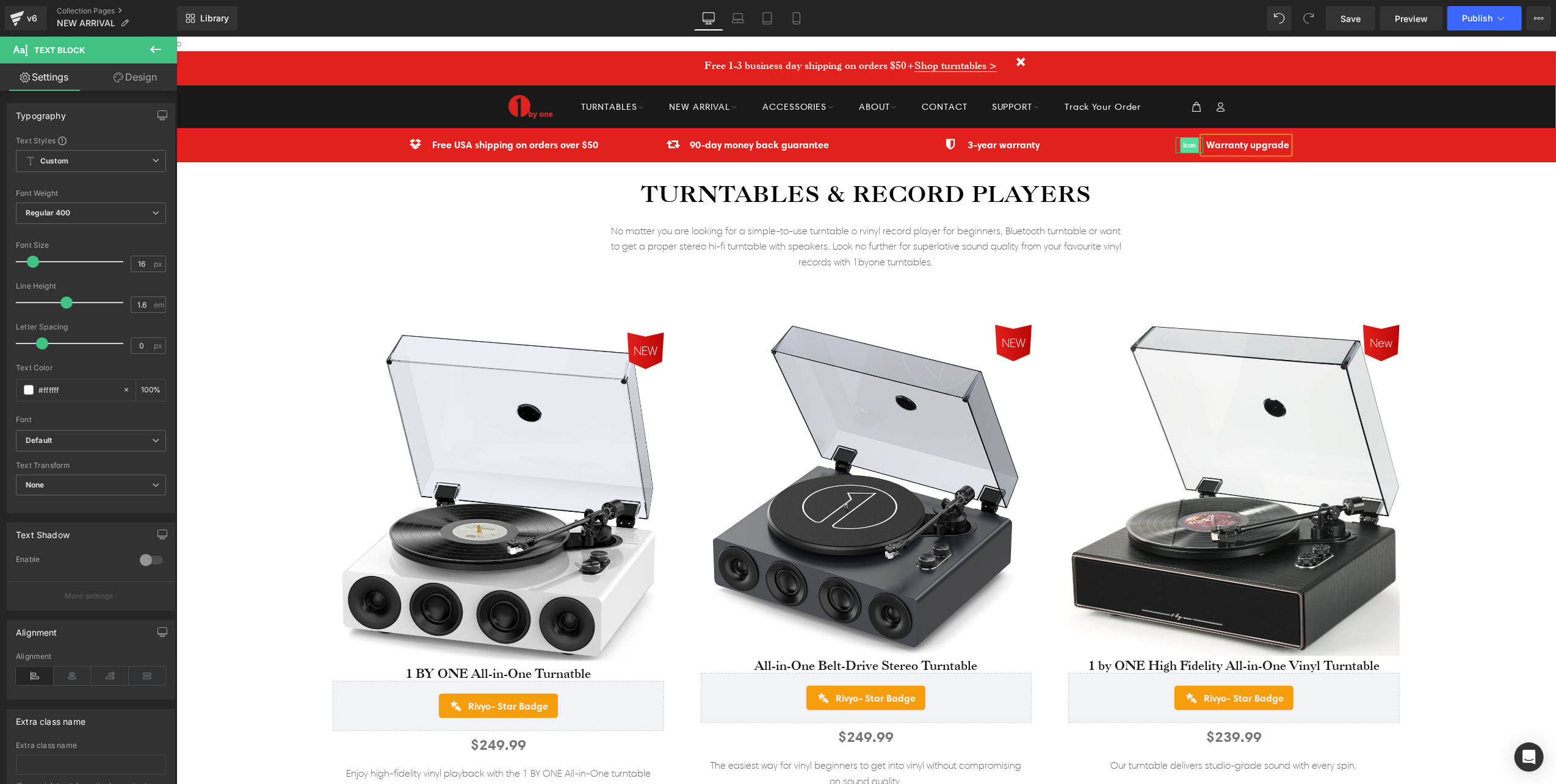
click at [1181, 139] on span "Icon" at bounding box center [1188, 145] width 19 height 15
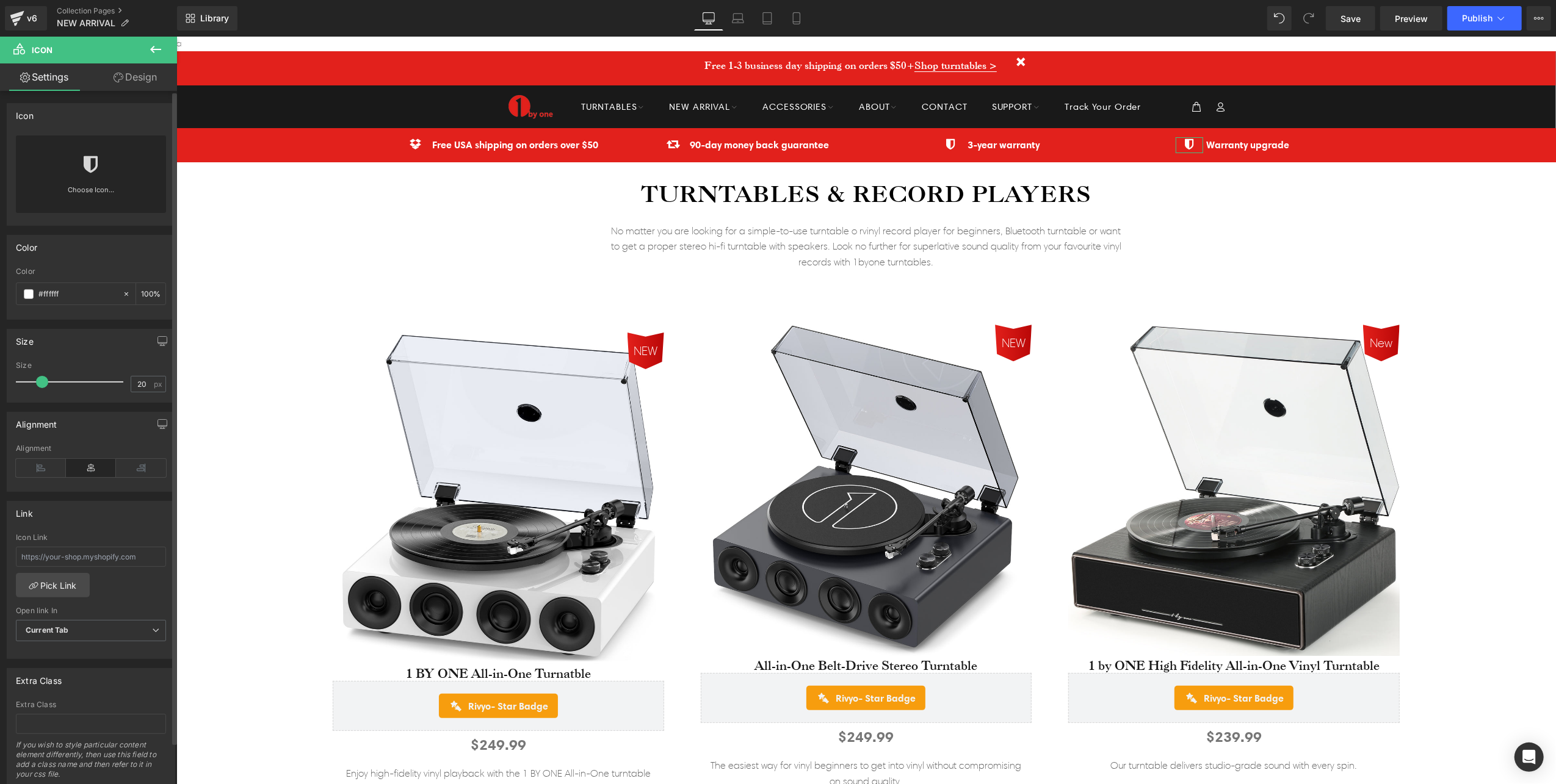
click at [74, 167] on div "Choose Icon..." at bounding box center [91, 174] width 150 height 77
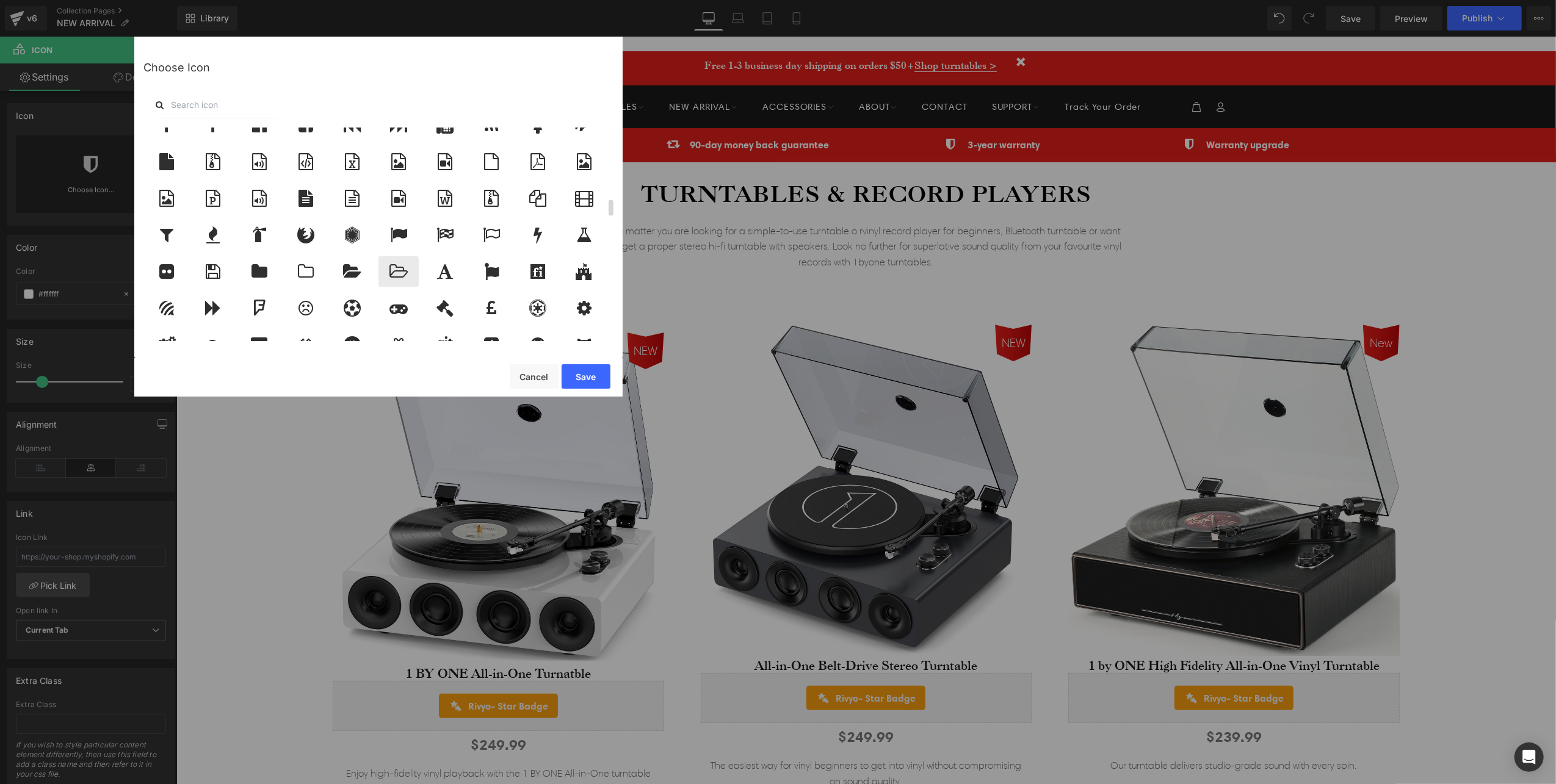
scroll to position [895, 0]
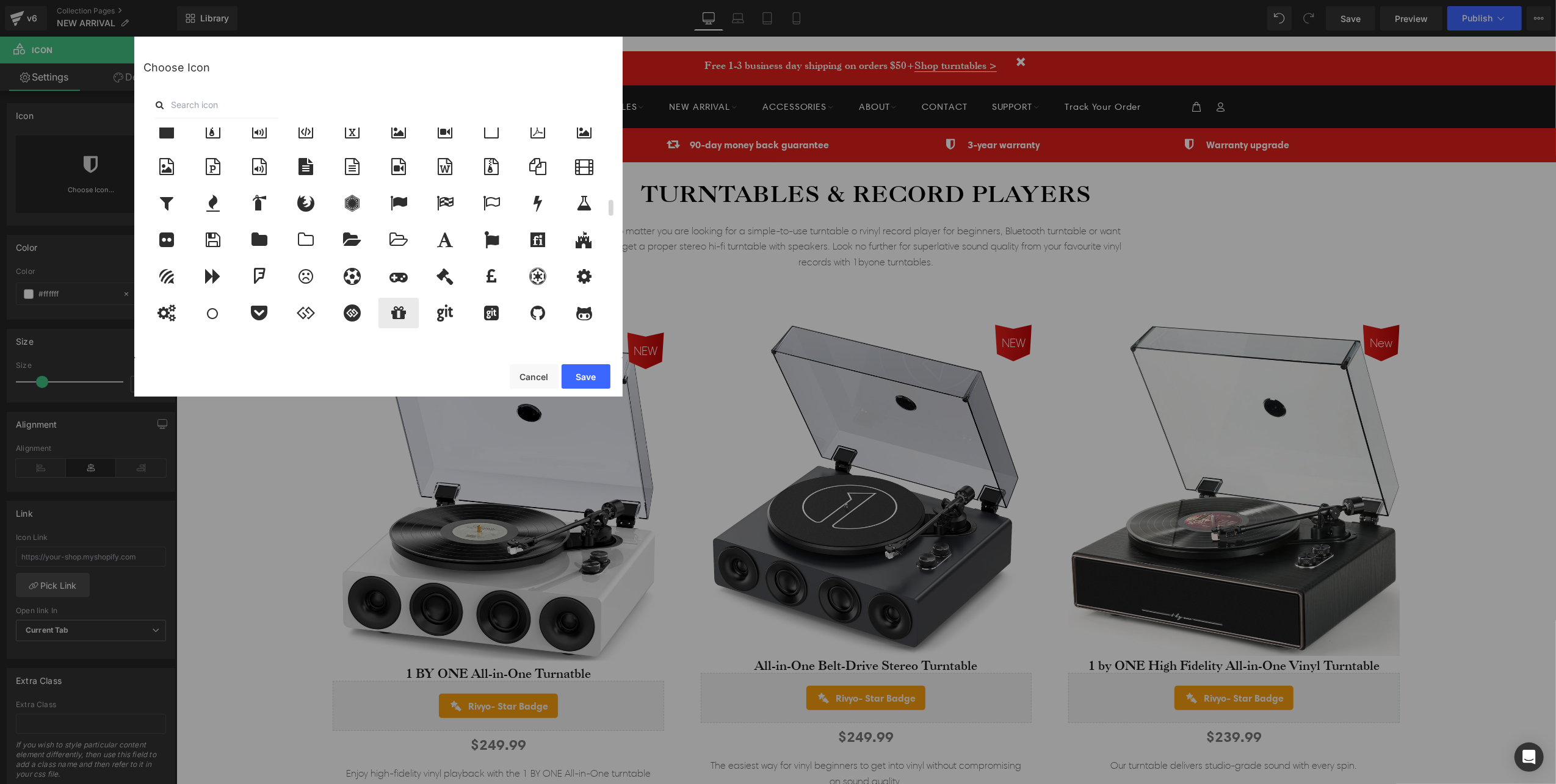
click at [403, 311] on icon at bounding box center [398, 313] width 15 height 17
click at [584, 375] on button "Save" at bounding box center [585, 377] width 49 height 24
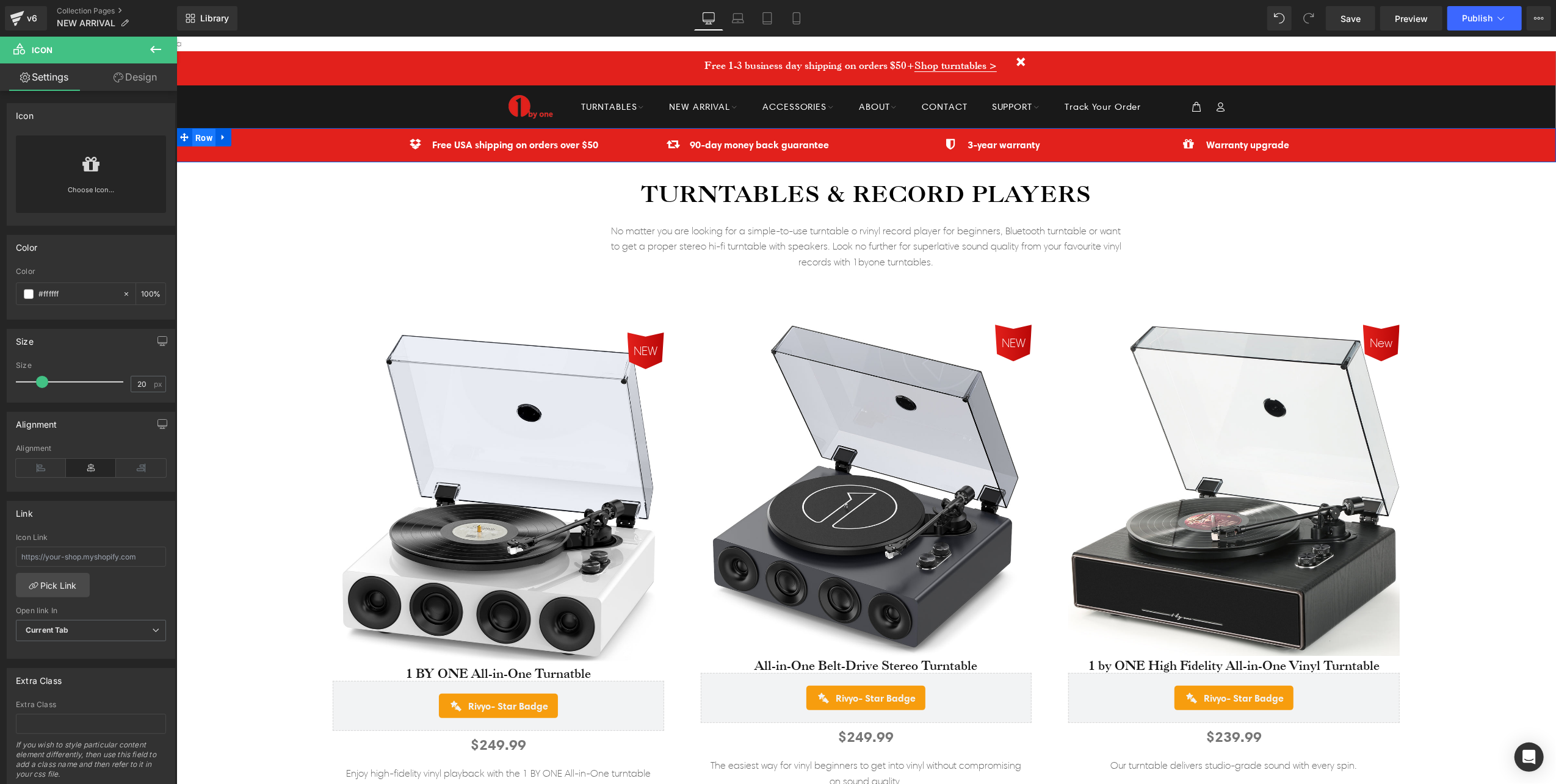
click at [201, 133] on span "Row" at bounding box center [203, 138] width 23 height 18
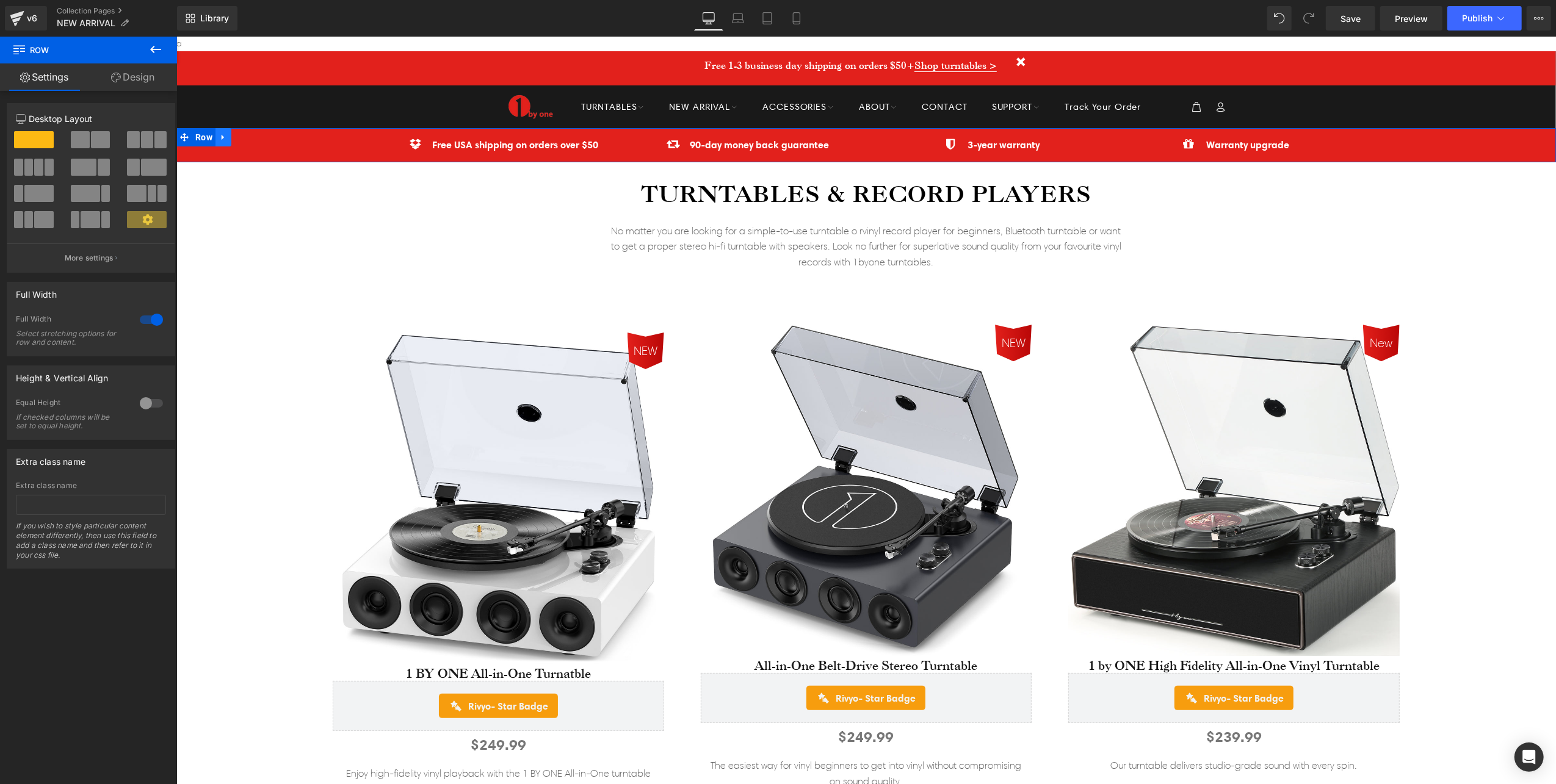
click at [221, 134] on icon at bounding box center [223, 137] width 9 height 9
click at [199, 137] on span "Row" at bounding box center [203, 137] width 23 height 18
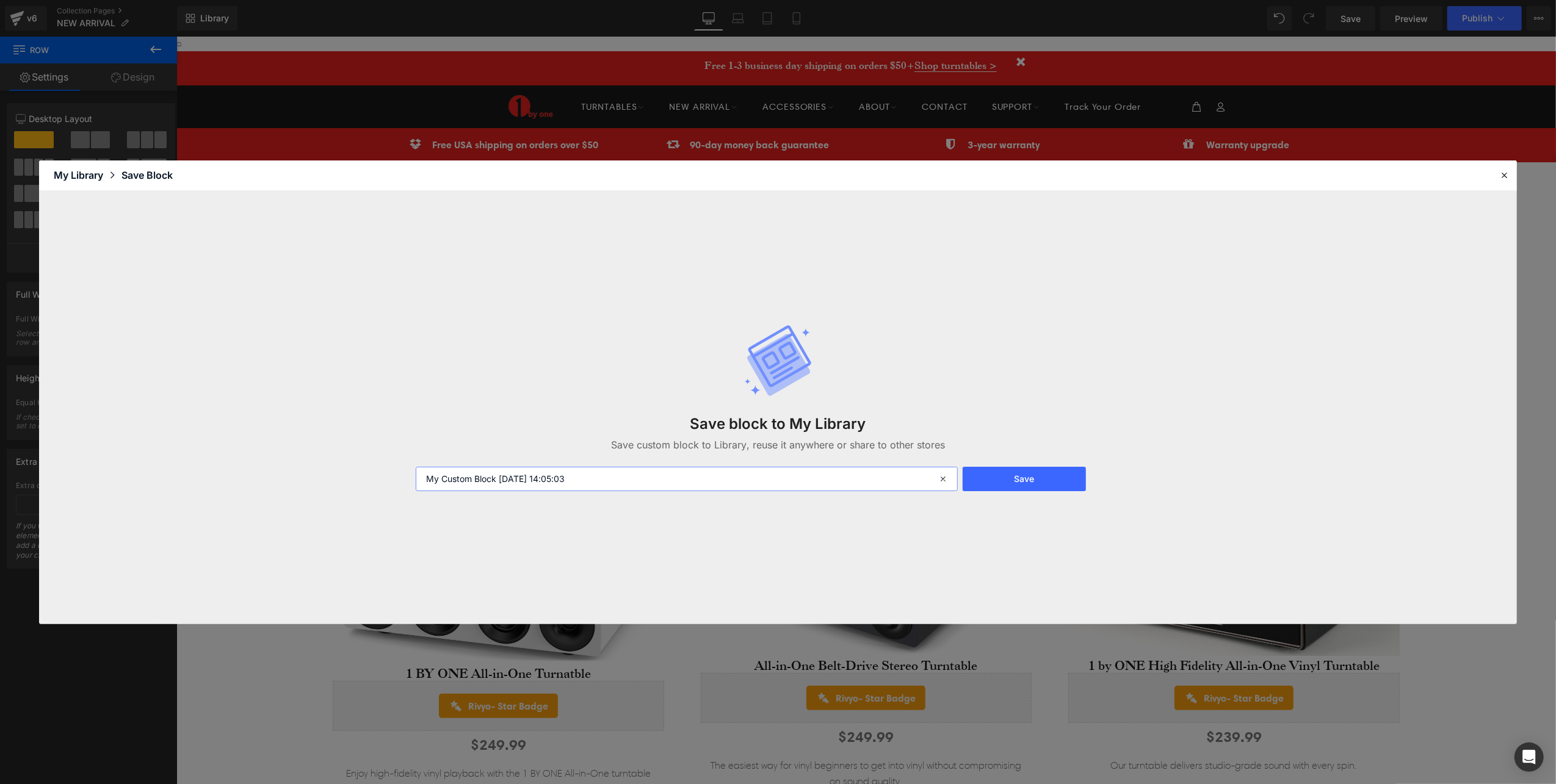
drag, startPoint x: 617, startPoint y: 477, endPoint x: 324, endPoint y: 463, distance: 293.3
click at [324, 463] on div "Save block to My Library Save custom block to Library, reuse it anywhere or sha…" at bounding box center [778, 407] width 1478 height 434
type input "new header-red"
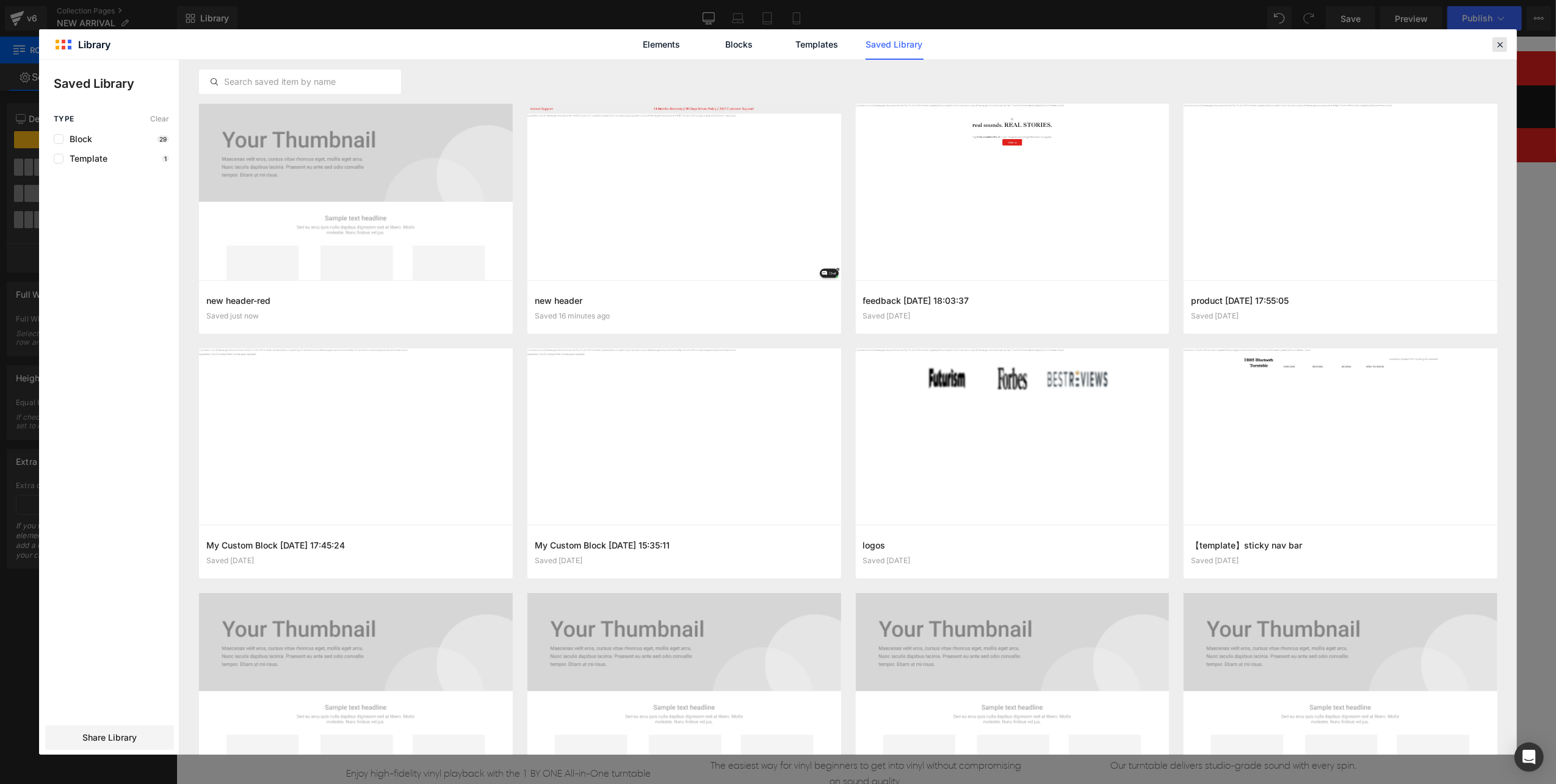
click at [1503, 39] on icon at bounding box center [1499, 44] width 11 height 11
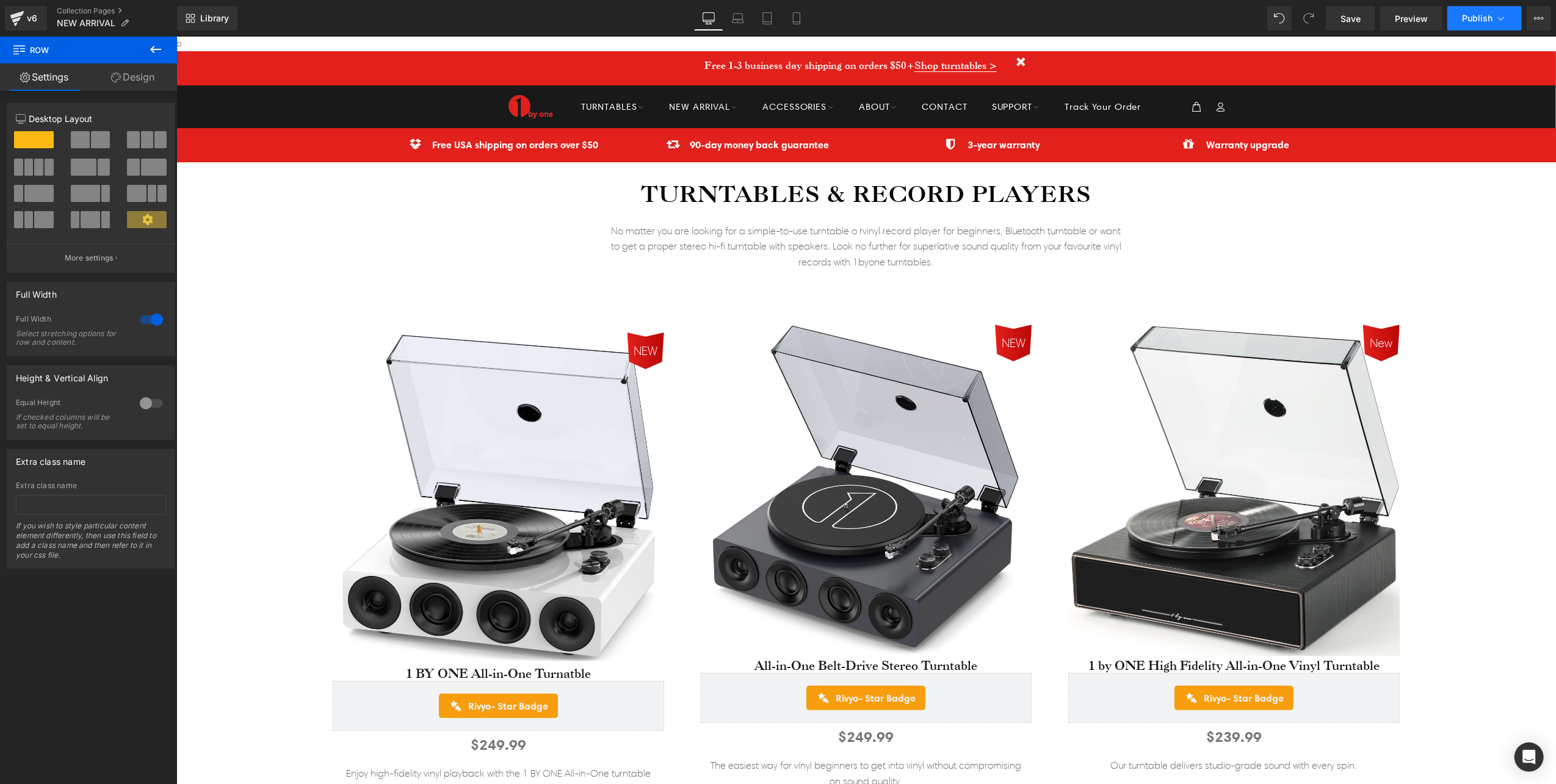
click at [1486, 18] on span "Publish" at bounding box center [1477, 18] width 31 height 10
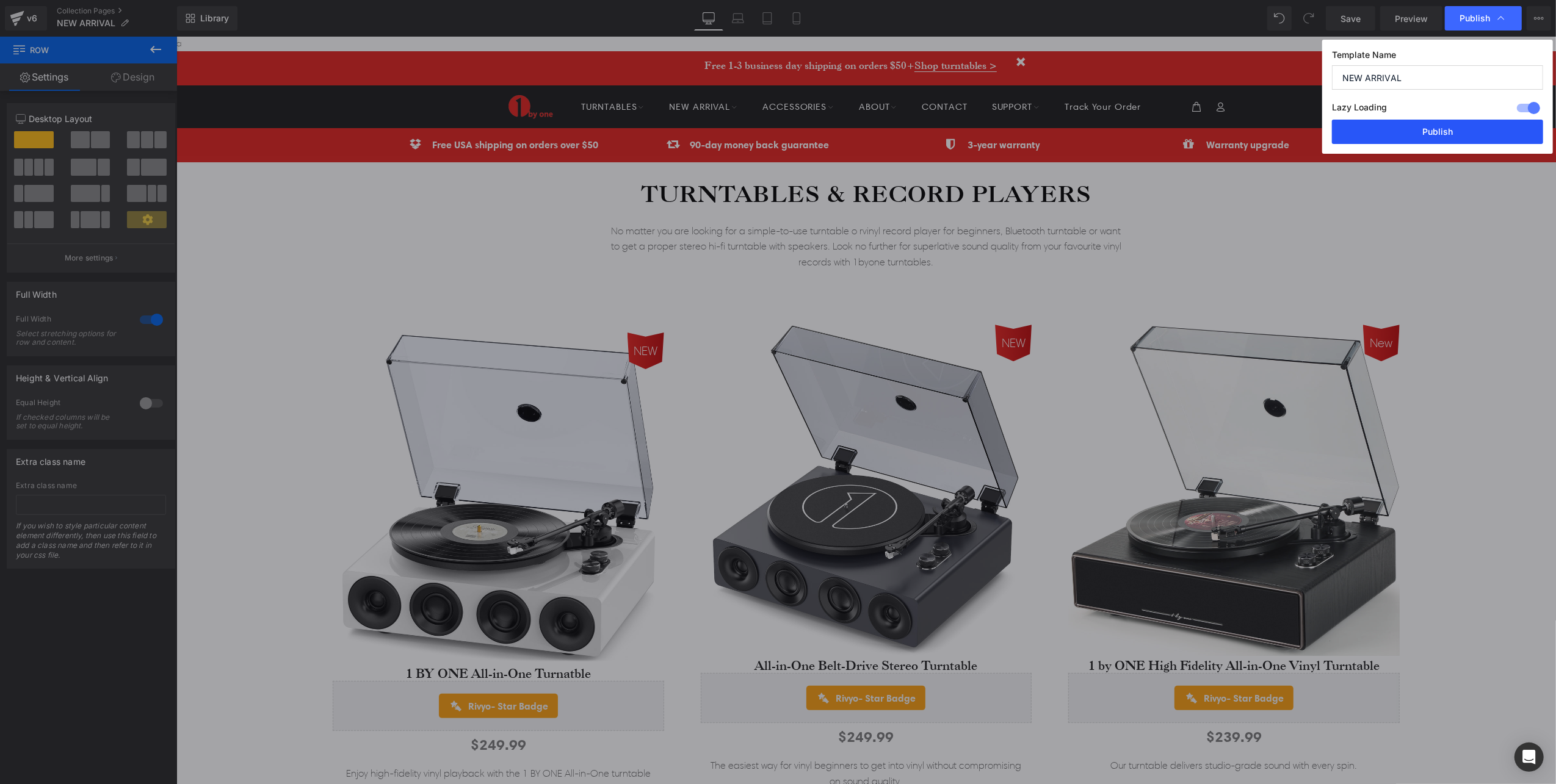
click at [1434, 131] on button "Publish" at bounding box center [1438, 132] width 211 height 24
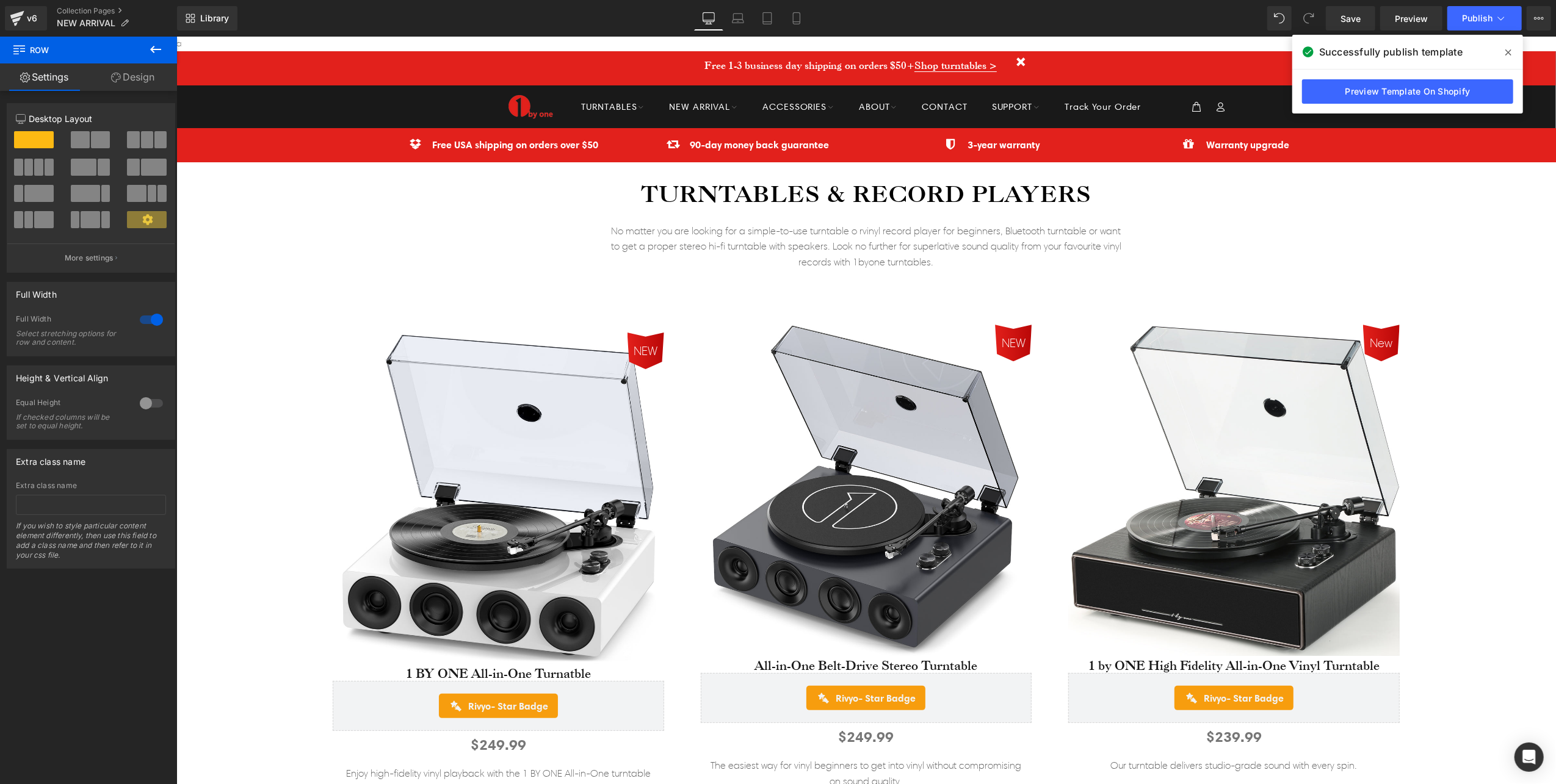
click at [1503, 49] on span at bounding box center [1508, 53] width 20 height 20
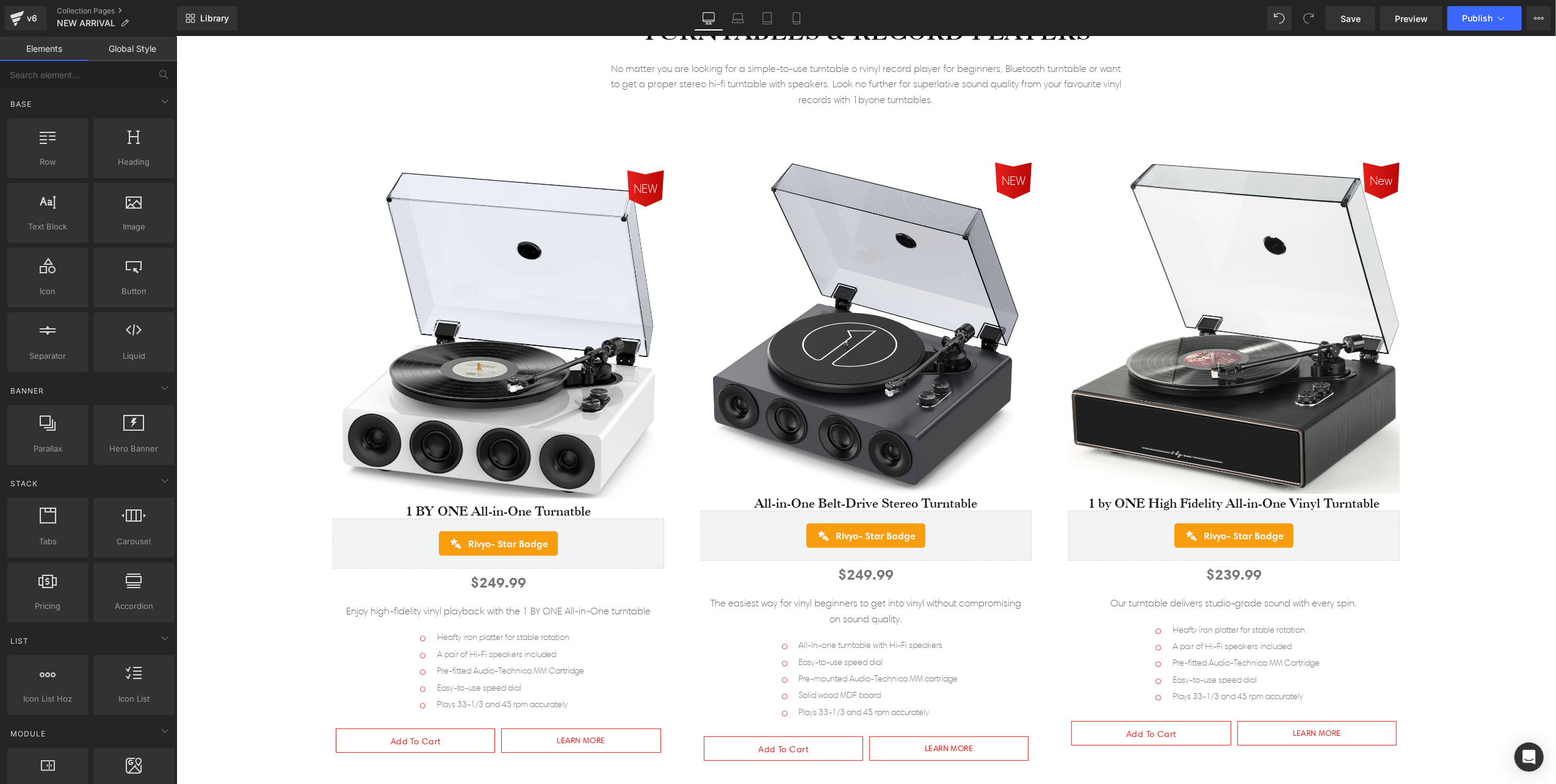
scroll to position [0, 0]
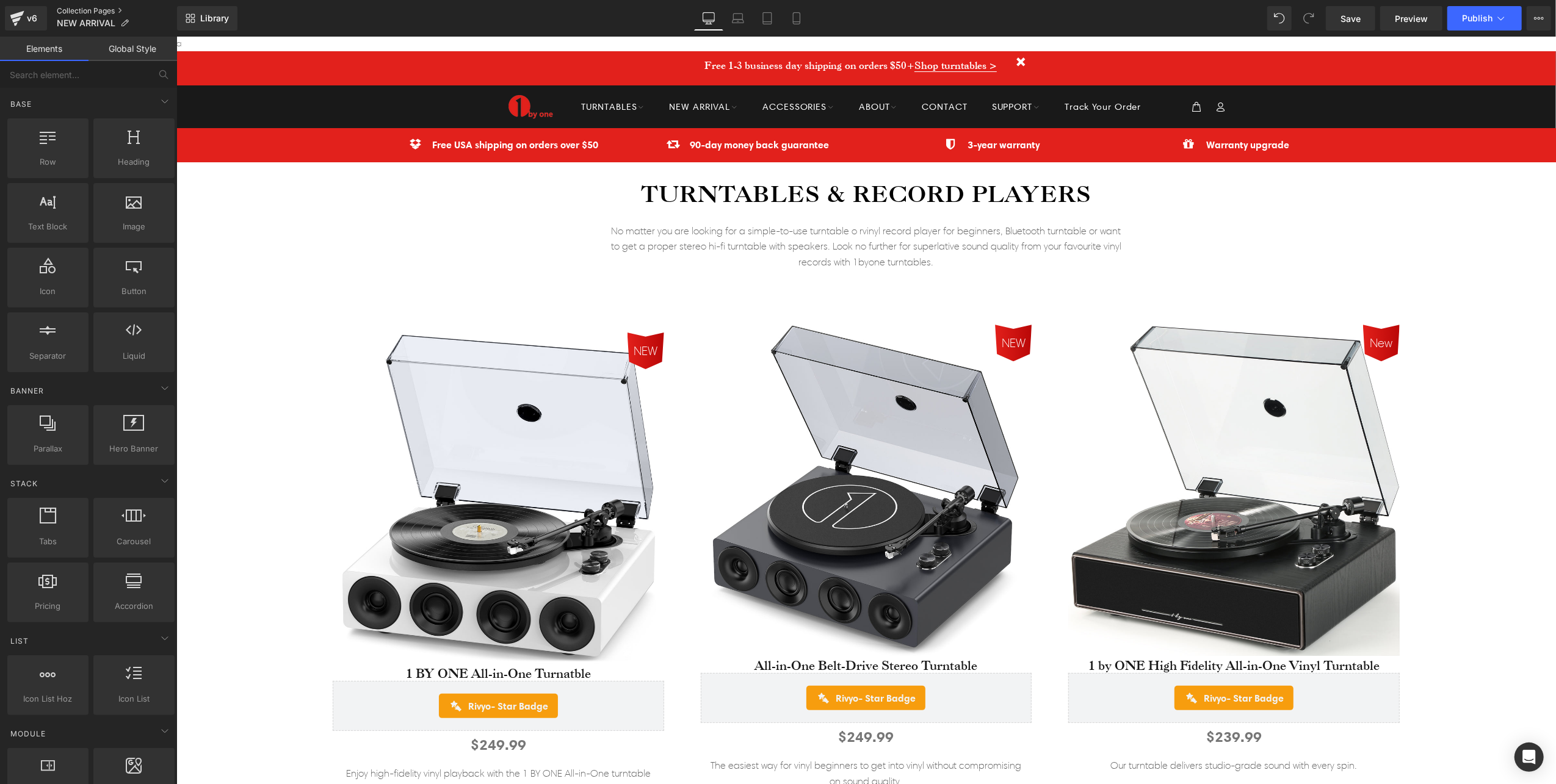
click at [103, 8] on link "Collection Pages" at bounding box center [116, 11] width 120 height 10
